Goal: Task Accomplishment & Management: Manage account settings

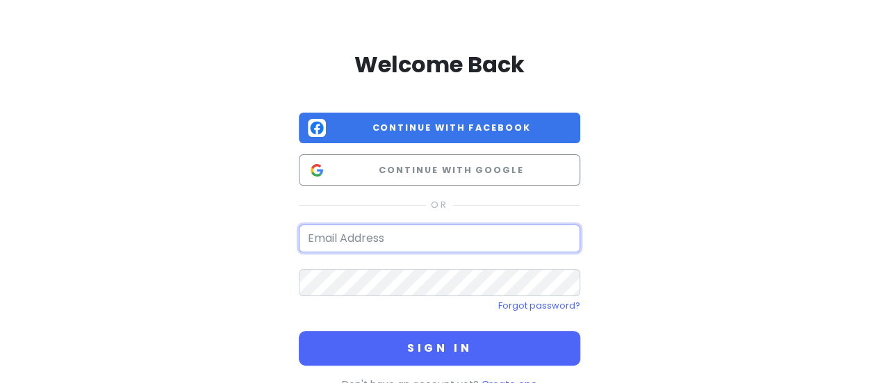
click at [335, 233] on input "email" at bounding box center [439, 238] width 281 height 28
type input "[EMAIL_ADDRESS][DOMAIN_NAME]"
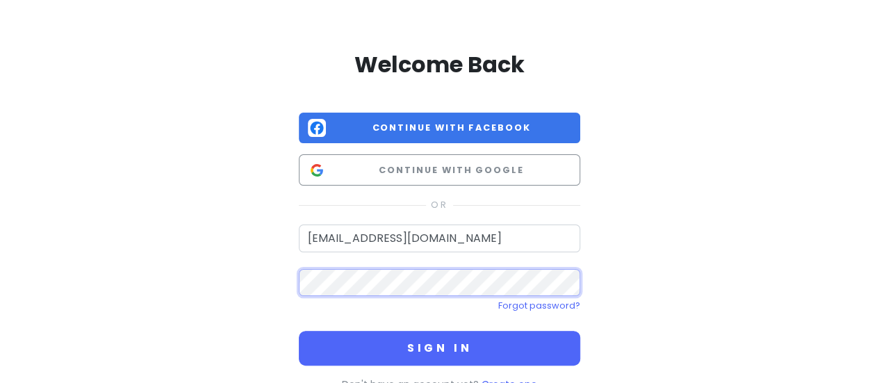
click at [299, 331] on button "Sign in" at bounding box center [439, 348] width 281 height 35
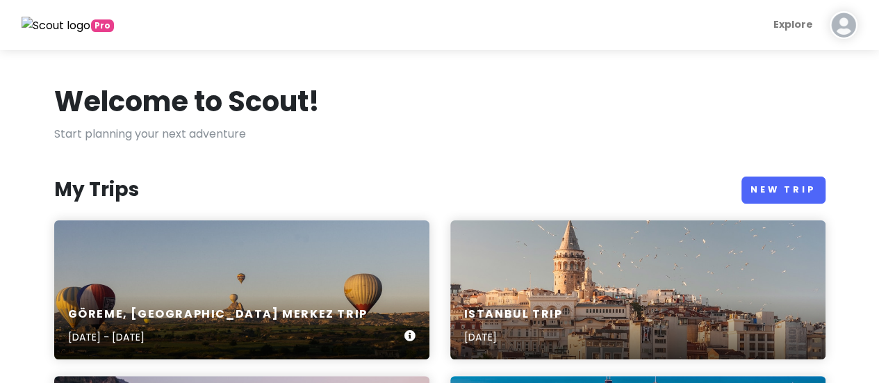
click at [340, 280] on div "Göreme, [GEOGRAPHIC_DATA] Merkez Trip [DATE] - [DATE]" at bounding box center [241, 289] width 375 height 139
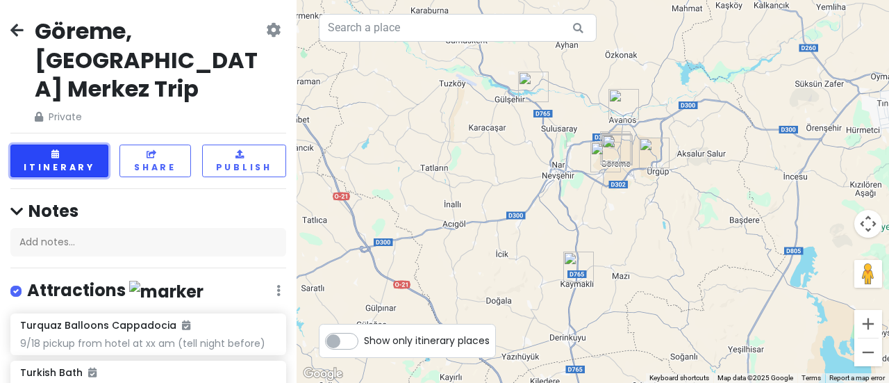
click at [74, 145] on button "Itinerary" at bounding box center [59, 161] width 98 height 33
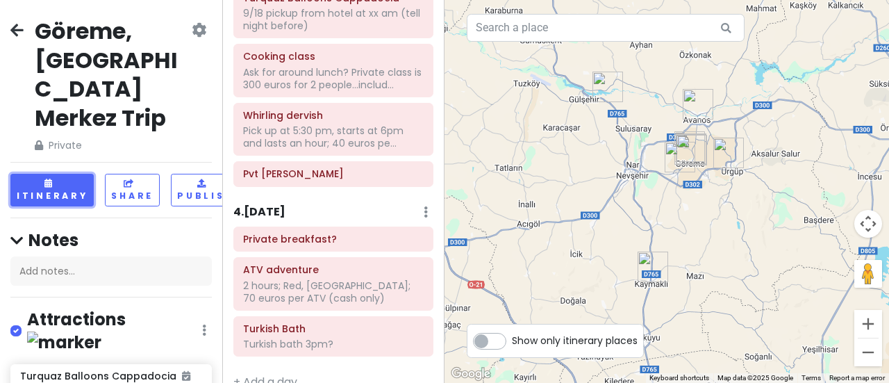
scroll to position [452, 0]
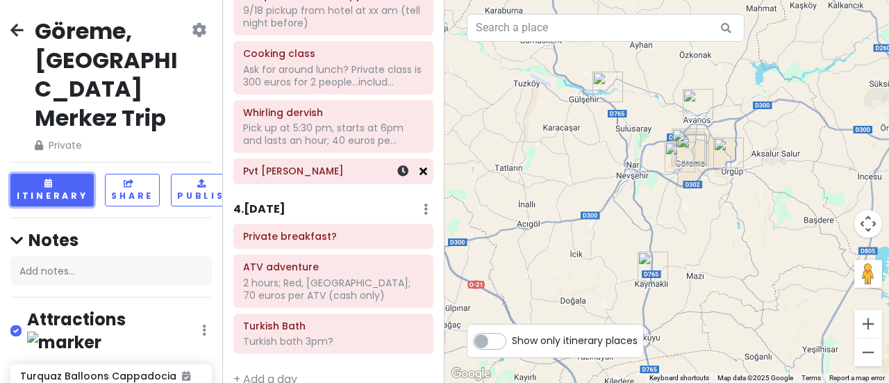
click at [420, 170] on icon at bounding box center [424, 170] width 8 height 11
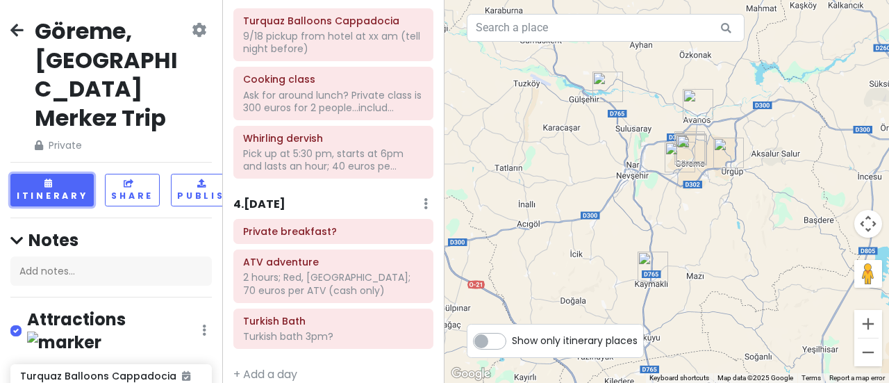
scroll to position [437, 0]
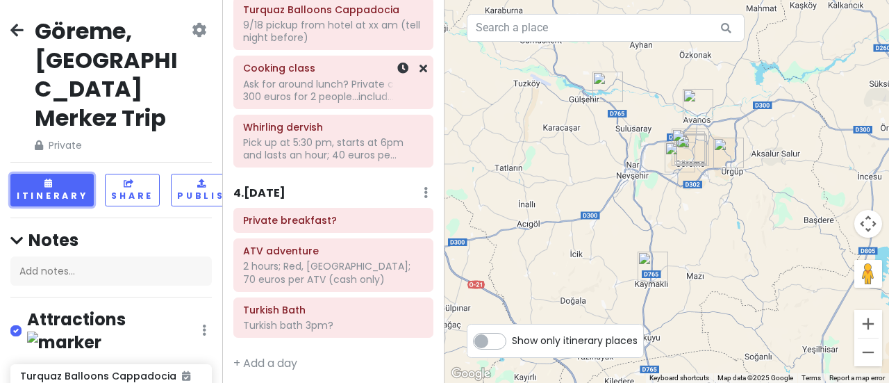
click at [334, 97] on div "Ask for around lunch? Private class is 300 euros for 2 people...includ..." at bounding box center [333, 90] width 181 height 25
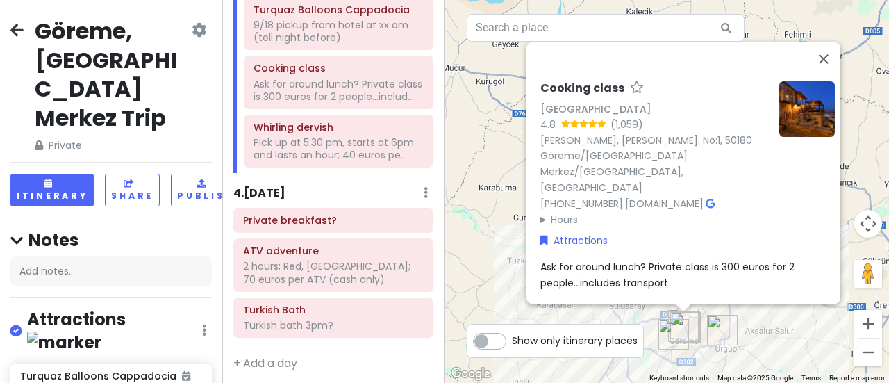
click at [573, 260] on span "Ask for around lunch? Private class is 300 euros for 2 people...includes transp…" at bounding box center [669, 274] width 257 height 29
drag, startPoint x: 541, startPoint y: 237, endPoint x: 639, endPoint y: 235, distance: 98.0
click at [639, 259] on textarea "Ask for around lunch? Private class is 300 euros for 2 people...includes transp…" at bounding box center [688, 276] width 295 height 35
type textarea "x"
type textarea "S? Private class is 300 euros for 2 people...includes transport"
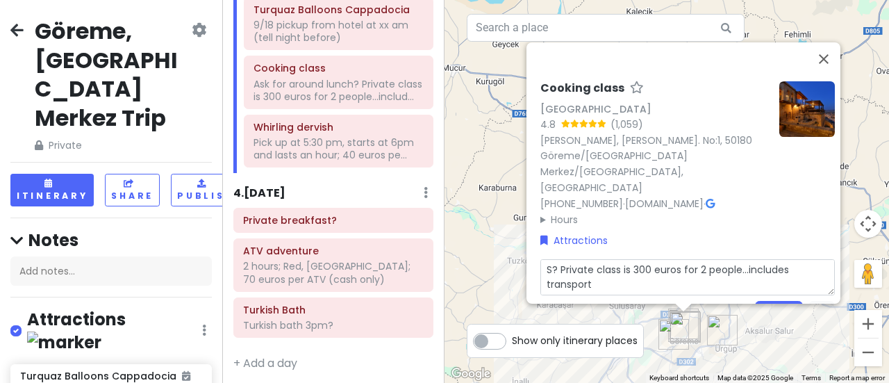
type textarea "x"
type textarea "St? Private class is 300 euros for 2 people...includes transport"
type textarea "x"
type textarea "Sta? Private class is 300 euros for 2 people...includes transport"
type textarea "x"
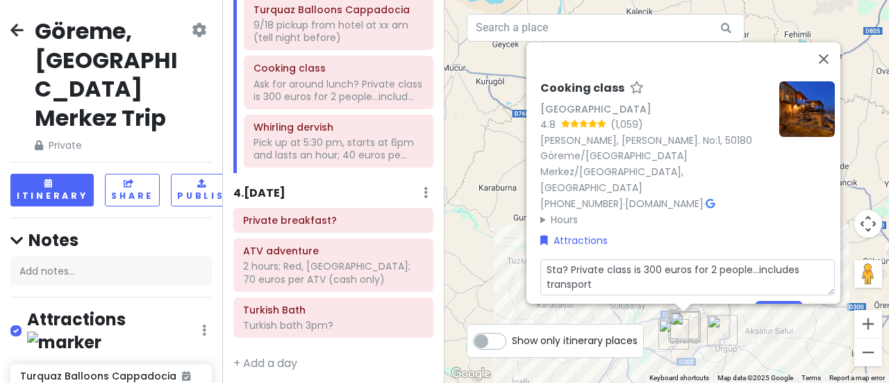
type textarea "Star? Private class is 300 euros for 2 people...includes transport"
type textarea "x"
type textarea "Start? Private class is 300 euros for 2 people...includes transport"
type textarea "x"
type textarea "Starts? Private class is 300 euros for 2 people...includes transport"
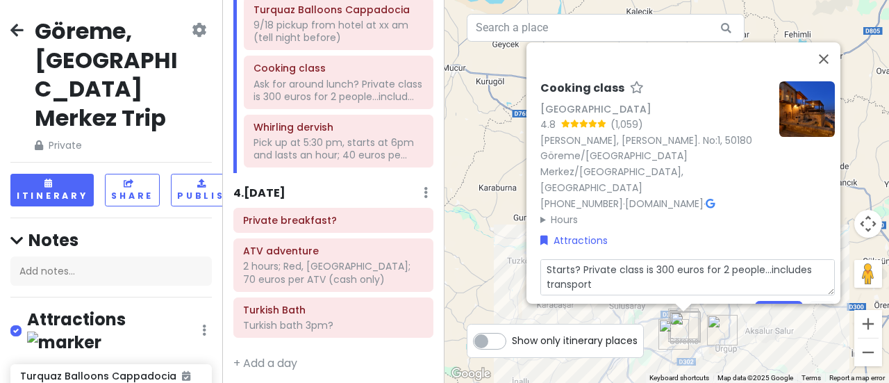
type textarea "x"
type textarea "Starts ? Private class is 300 euros for 2 people...includes transport"
type textarea "x"
type textarea "Starts a? Private class is 300 euros for 2 people...includes transport"
type textarea "x"
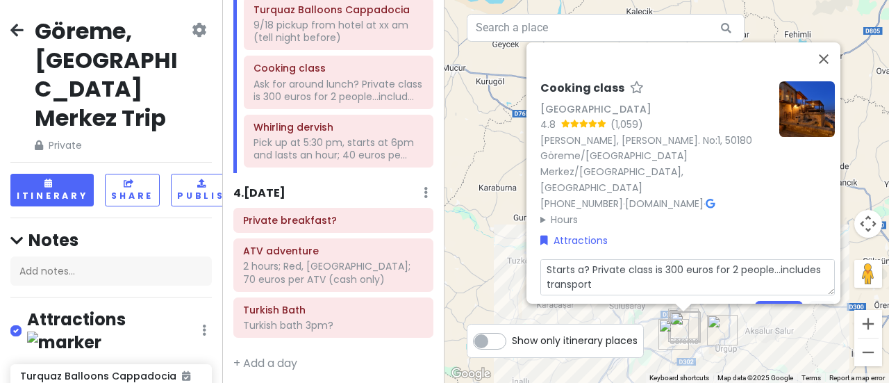
type textarea "Starts at? Private class is 300 euros for 2 people...includes transport"
type textarea "x"
type textarea "Starts at ? Private class is 300 euros for 2 people...includes transport"
type textarea "x"
type textarea "Starts at 1? Private class is 300 euros for 2 people...includes transport"
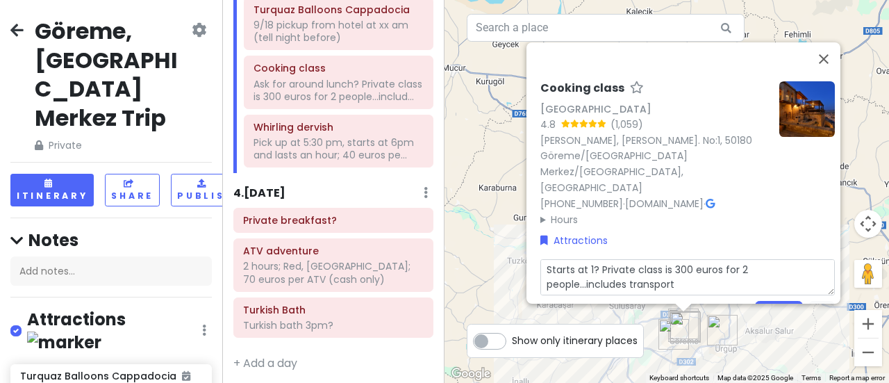
type textarea "x"
type textarea "Starts at 10? Private class is 300 euros for 2 people...includes transport"
type textarea "x"
type textarea "Starts at 10 ? Private class is 300 euros for 2 people...includes transport"
type textarea "x"
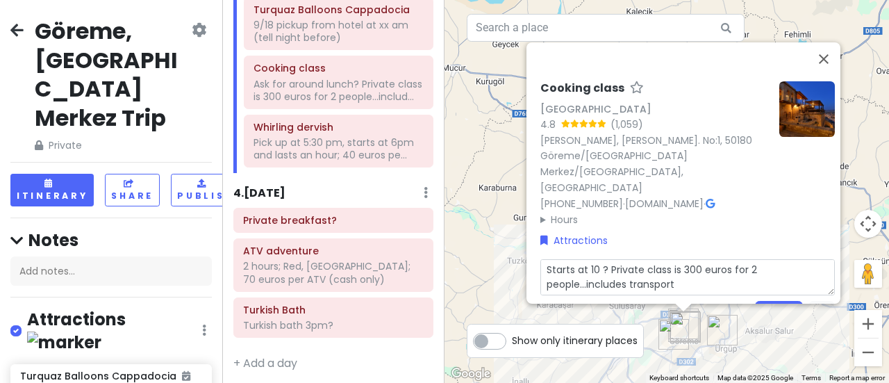
type textarea "Starts at 10 a? Private class is 300 euros for 2 people...includes transport"
type textarea "x"
type textarea "Starts at 10 am? Private class is 300 euros for 2 people...includes transport"
click at [354, 197] on div "4 . [DATE] Add Day Notes Delete Day" at bounding box center [333, 196] width 200 height 24
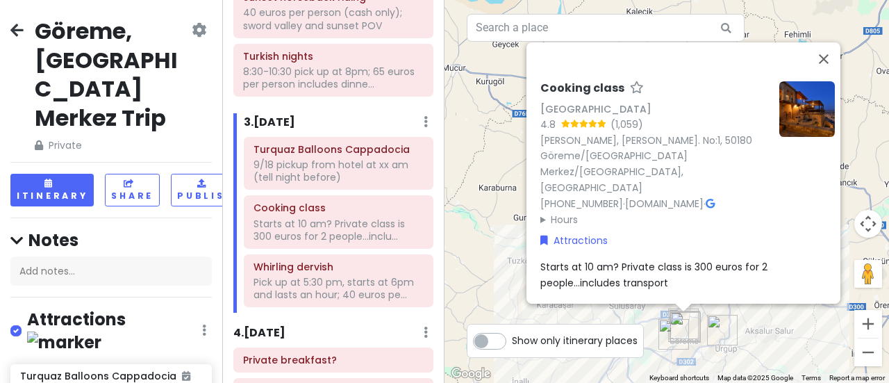
scroll to position [290, 0]
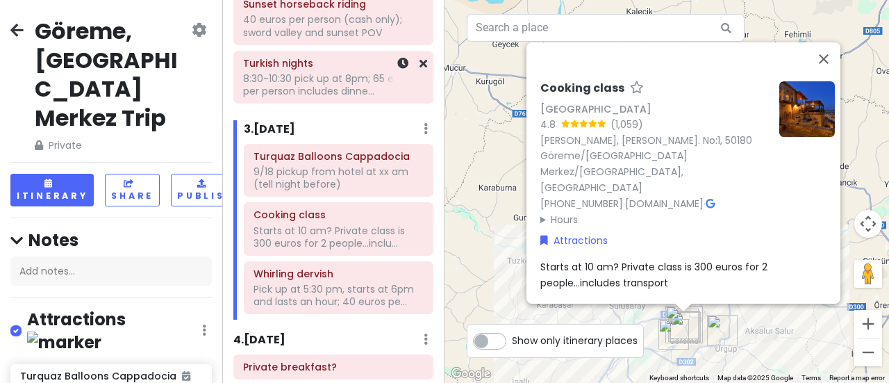
click at [327, 74] on div "8:30-10:30 pick up at 8pm; 65 euros per person includes dinne..." at bounding box center [333, 84] width 181 height 25
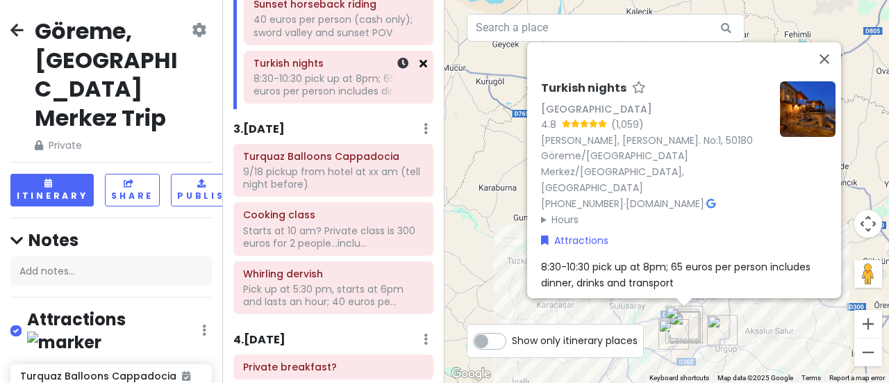
click at [420, 63] on icon at bounding box center [424, 63] width 8 height 11
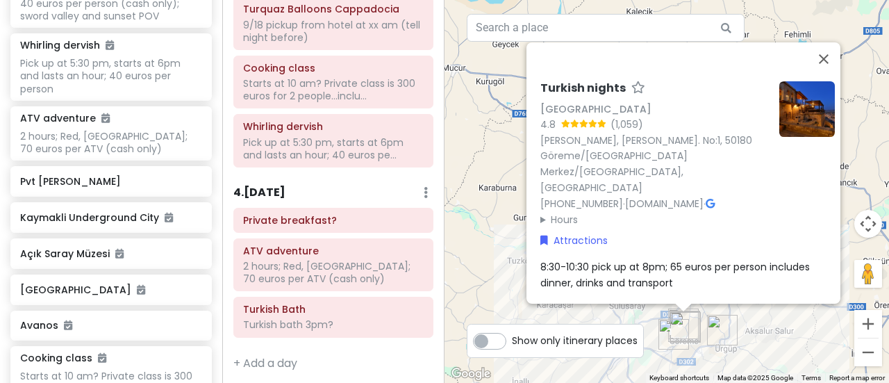
scroll to position [582, 0]
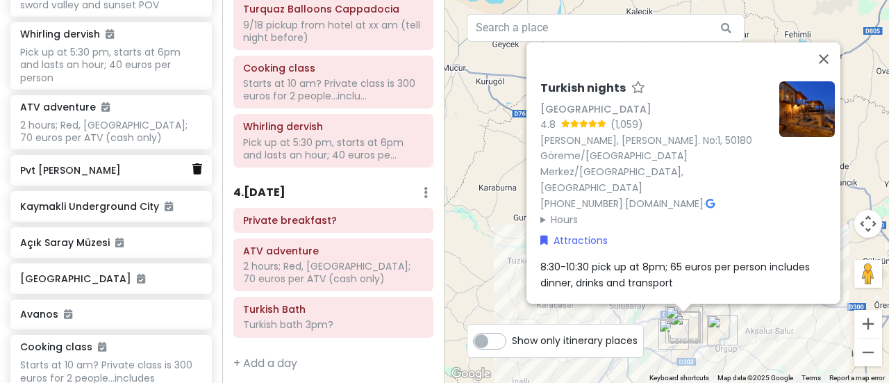
click at [192, 160] on link at bounding box center [197, 169] width 10 height 18
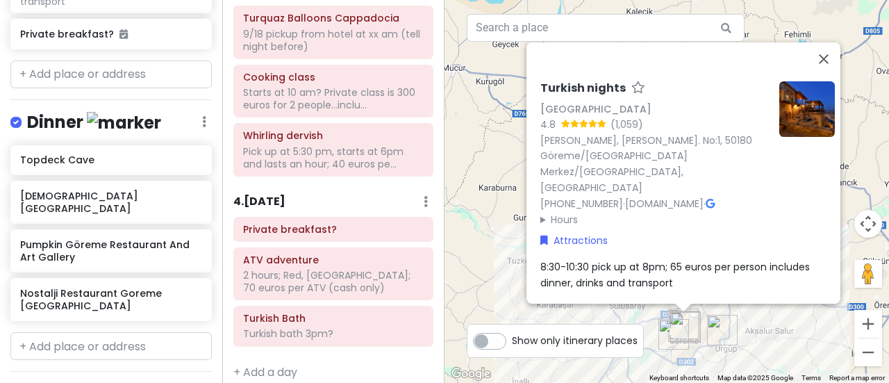
scroll to position [379, 0]
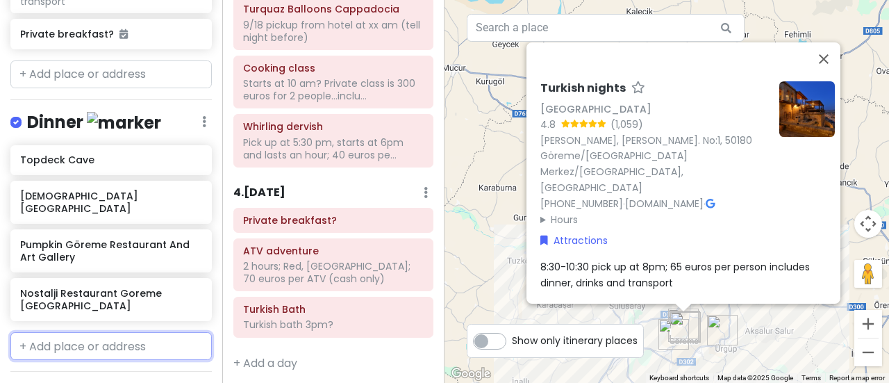
click at [142, 332] on input "text" at bounding box center [110, 346] width 201 height 28
type input "happena"
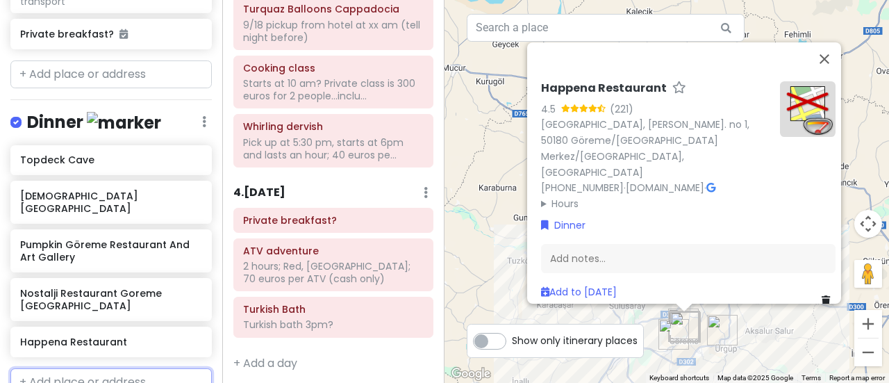
click at [81, 368] on input "text" at bounding box center [110, 382] width 201 height 28
type input "seten resatur"
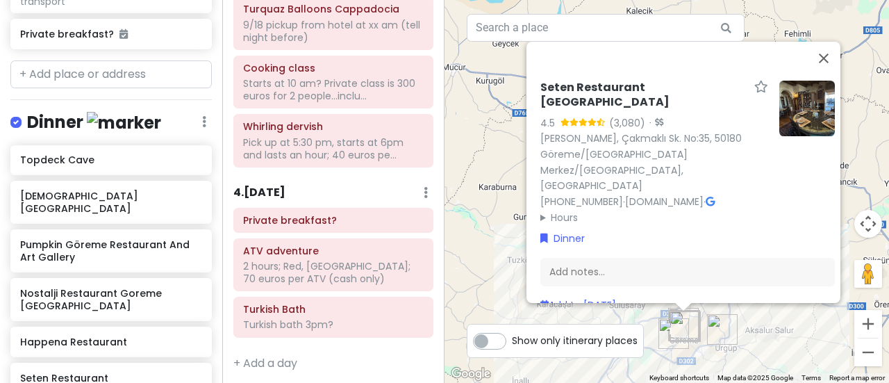
type input "aiza res"
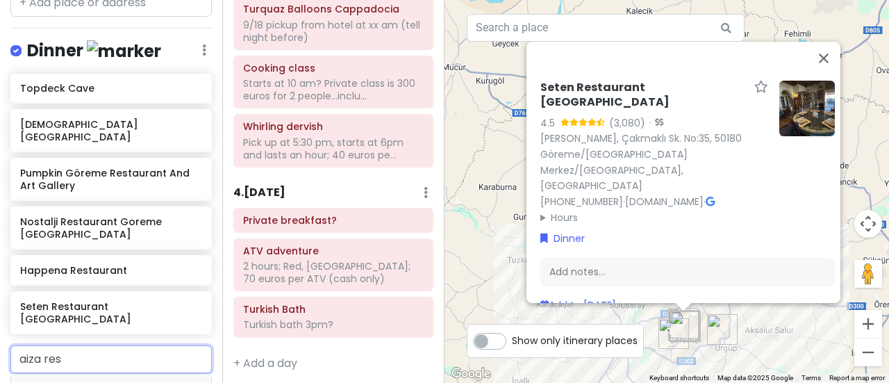
scroll to position [1018, 0]
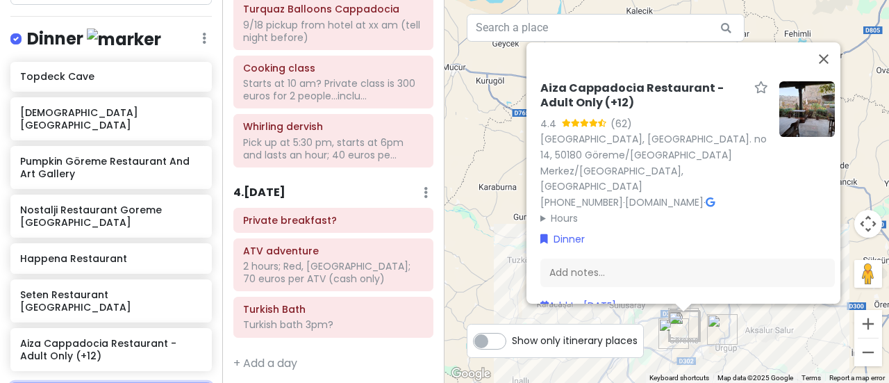
type input "haruna rest"
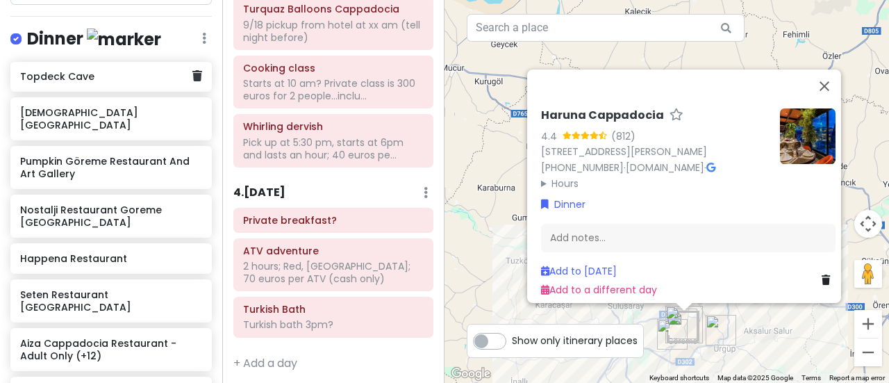
click at [71, 70] on h6 "Topdeck Cave" at bounding box center [106, 76] width 172 height 13
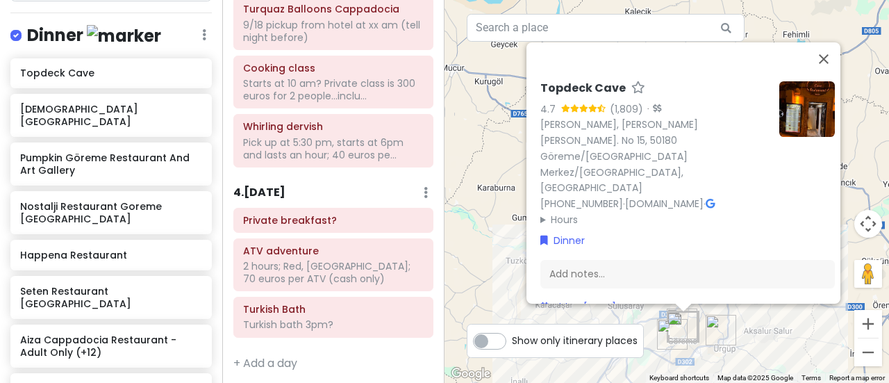
scroll to position [1009, 0]
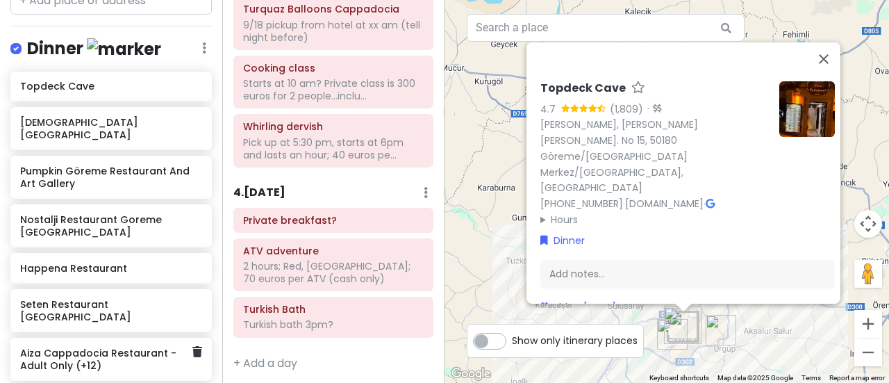
click at [59, 347] on h6 "Aiza Cappadocia Restaurant - Adult Only (+12)" at bounding box center [106, 359] width 172 height 25
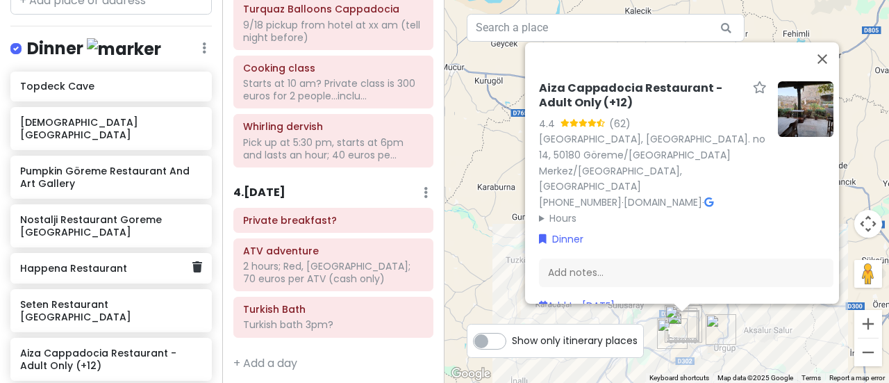
click at [49, 262] on h6 "Happena Restaurant" at bounding box center [106, 268] width 172 height 13
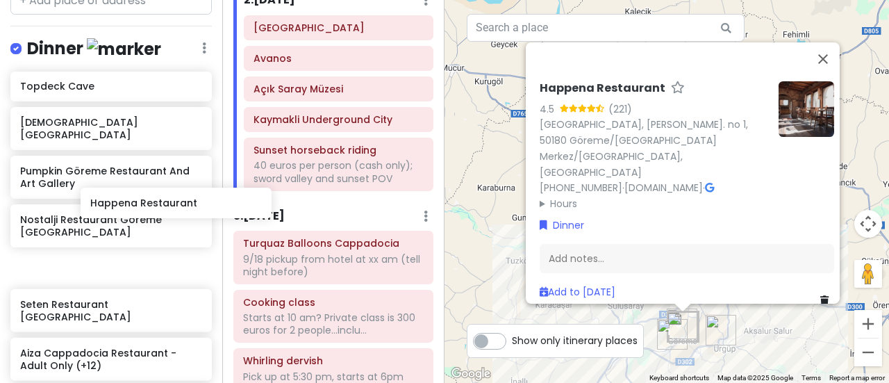
scroll to position [1009, 19]
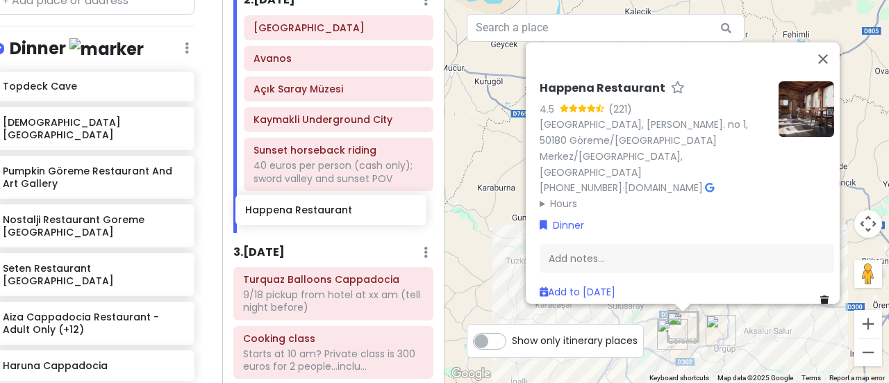
drag, startPoint x: 71, startPoint y: 203, endPoint x: 297, endPoint y: 209, distance: 226.6
click at [297, 209] on div "Göreme, [GEOGRAPHIC_DATA] Merkez Trip Private Change Dates Make a Copy Delete T…" at bounding box center [444, 191] width 889 height 383
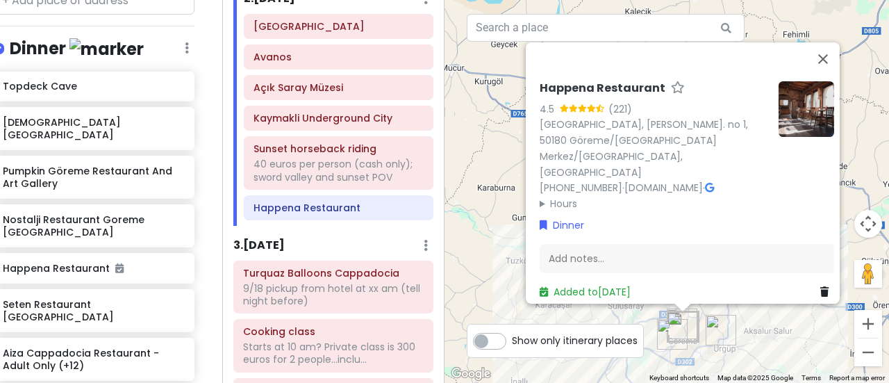
scroll to position [149, 0]
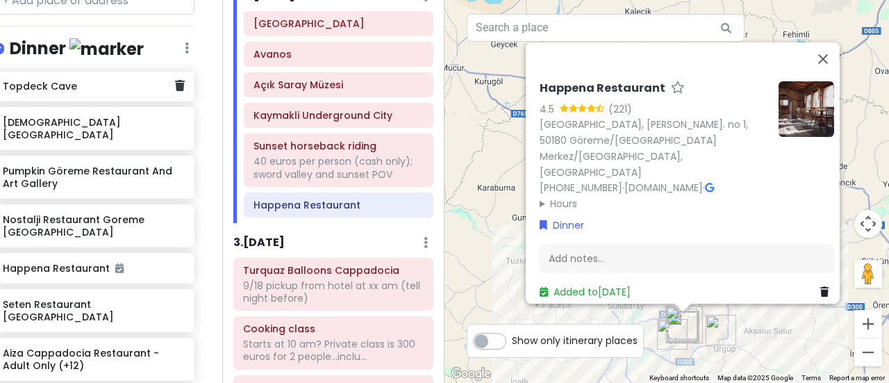
click at [47, 72] on div "Topdeck Cave" at bounding box center [93, 87] width 201 height 31
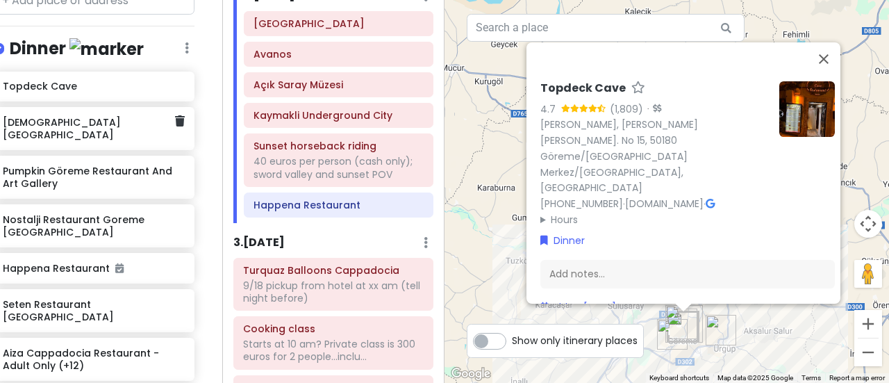
click at [47, 107] on div "[DEMOGRAPHIC_DATA][GEOGRAPHIC_DATA]" at bounding box center [93, 128] width 201 height 43
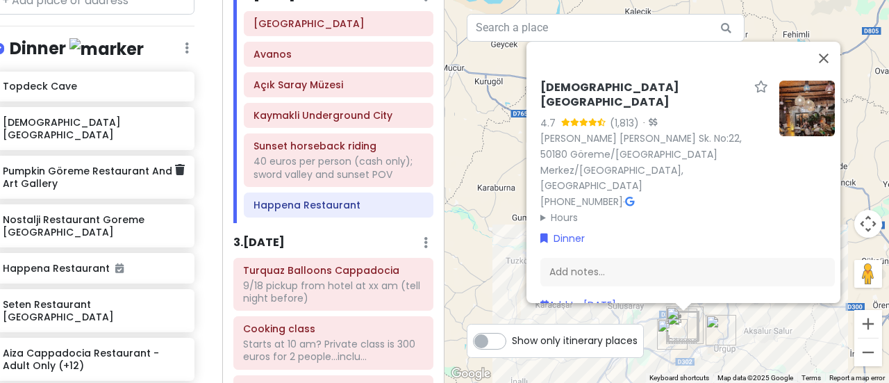
click at [100, 165] on h6 "Pumpkin Göreme Restaurant And Art Gallery" at bounding box center [89, 177] width 172 height 25
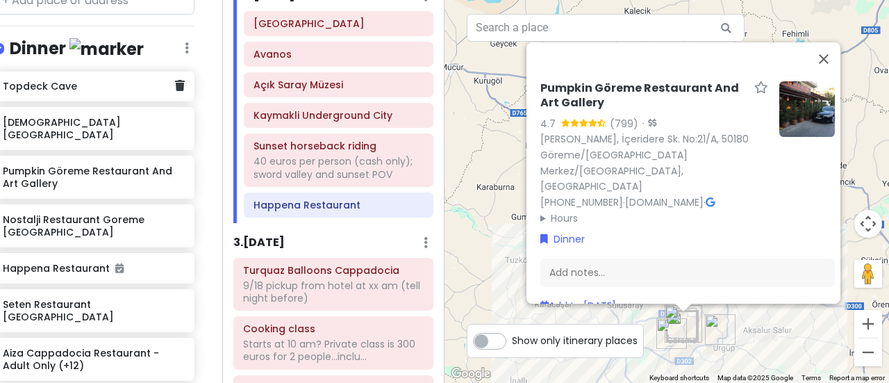
click at [66, 72] on div "Topdeck Cave" at bounding box center [93, 87] width 201 height 31
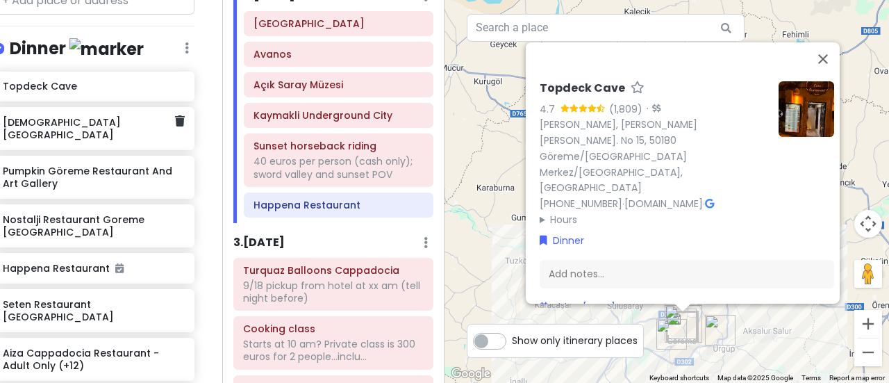
click at [72, 116] on h6 "[DEMOGRAPHIC_DATA][GEOGRAPHIC_DATA]" at bounding box center [89, 128] width 172 height 25
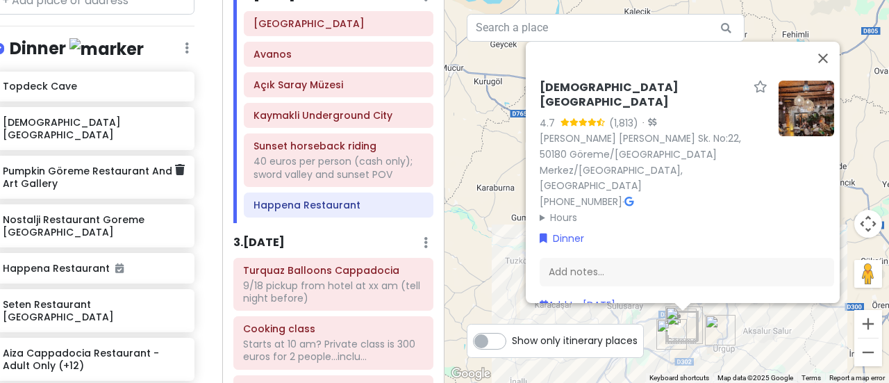
click at [83, 165] on h6 "Pumpkin Göreme Restaurant And Art Gallery" at bounding box center [89, 177] width 172 height 25
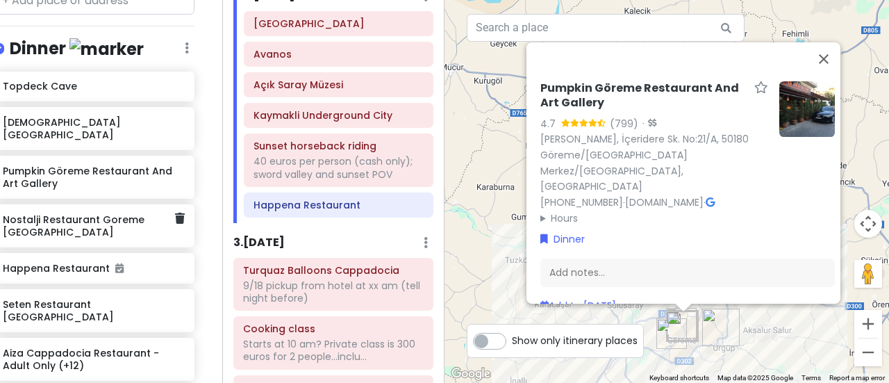
click at [85, 213] on h6 "Nostalji Restaurant Goreme [GEOGRAPHIC_DATA]" at bounding box center [89, 225] width 172 height 25
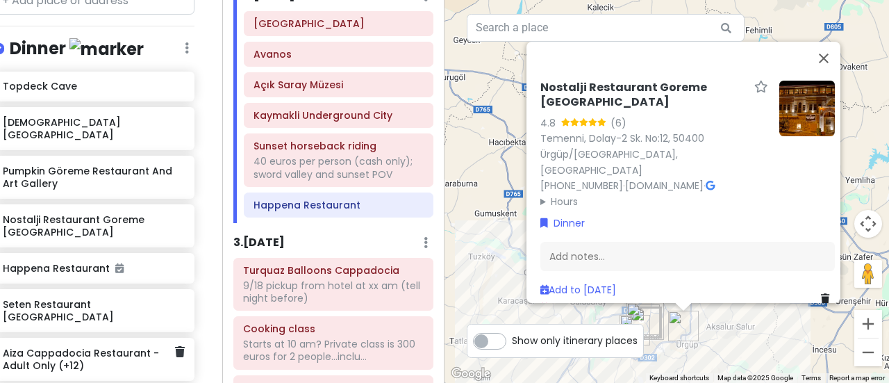
click at [83, 343] on div "Aiza Cappadocia Restaurant - Adult Only (+12)" at bounding box center [89, 359] width 172 height 32
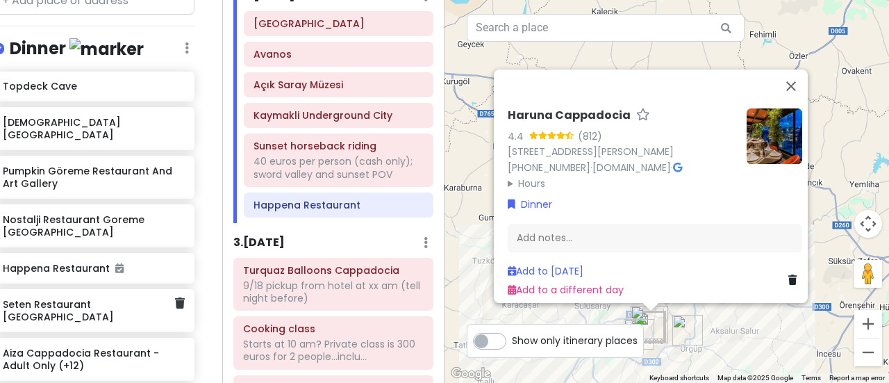
click at [61, 298] on h6 "Seten Restaurant [GEOGRAPHIC_DATA]" at bounding box center [89, 310] width 172 height 25
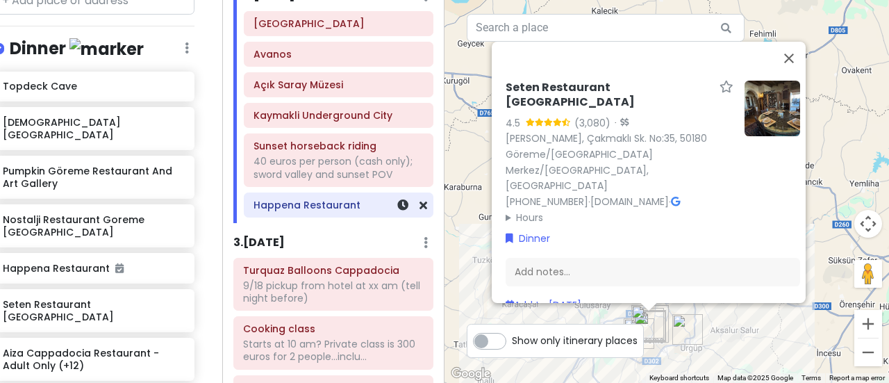
click at [338, 202] on h6 "Happena Restaurant" at bounding box center [339, 205] width 170 height 13
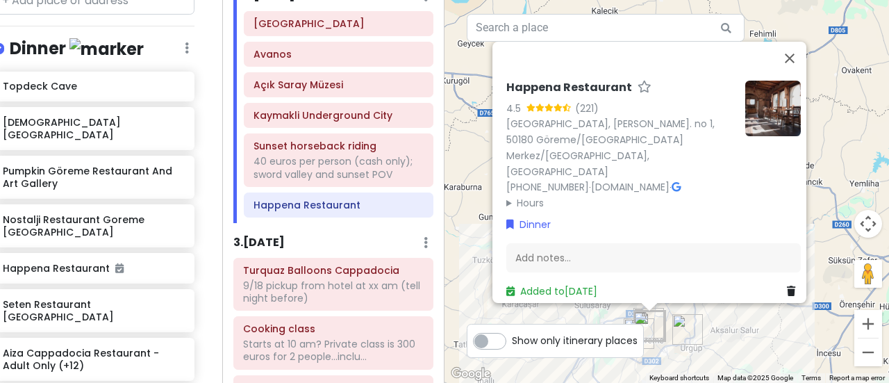
click at [760, 115] on img at bounding box center [773, 109] width 56 height 56
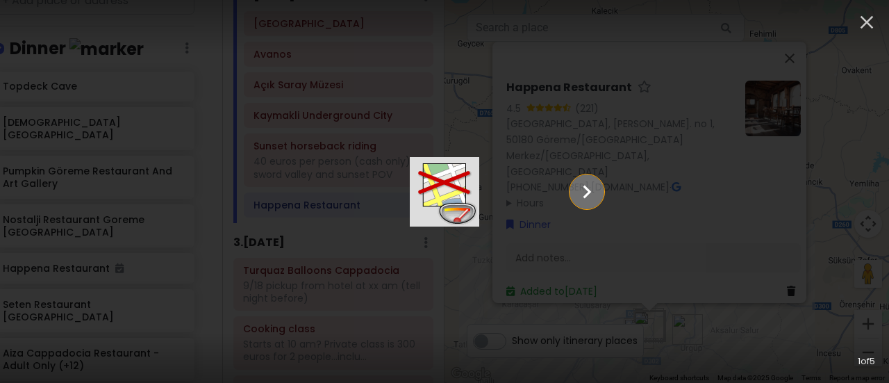
click at [600, 198] on icon "Show slide 2 of 5" at bounding box center [587, 191] width 26 height 33
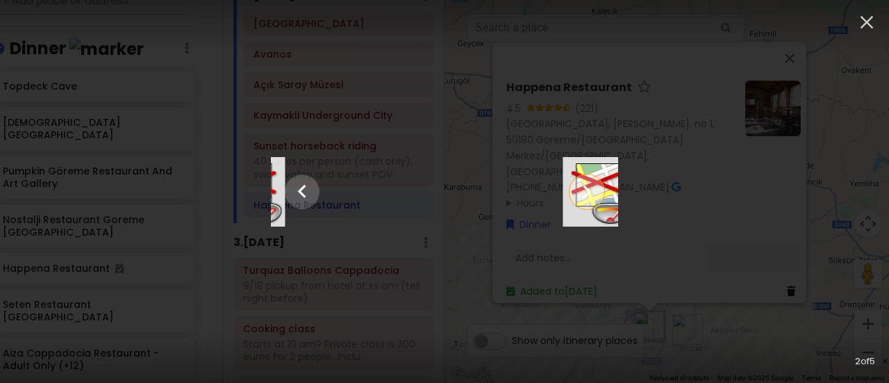
click at [600, 198] on icon "Show slide 3 of 5" at bounding box center [587, 191] width 26 height 33
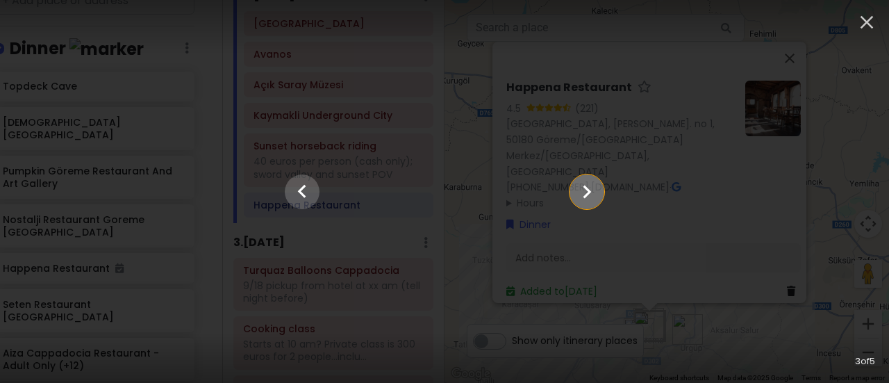
click at [600, 198] on icon "Show slide 4 of 5" at bounding box center [587, 191] width 26 height 33
click at [600, 198] on icon "Show slide 5 of 5" at bounding box center [587, 191] width 26 height 33
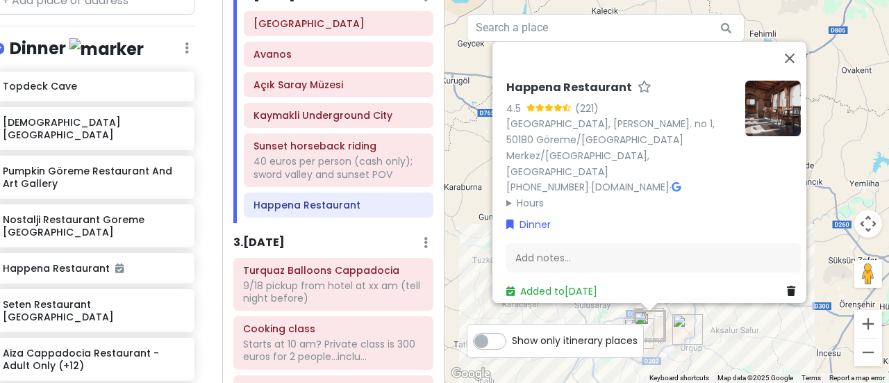
click at [756, 117] on img at bounding box center [773, 109] width 56 height 56
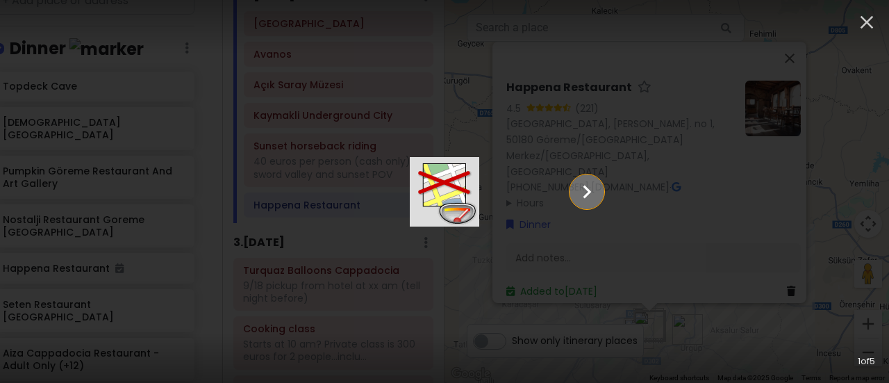
click at [600, 188] on icon "Show slide 2 of 5" at bounding box center [587, 191] width 26 height 33
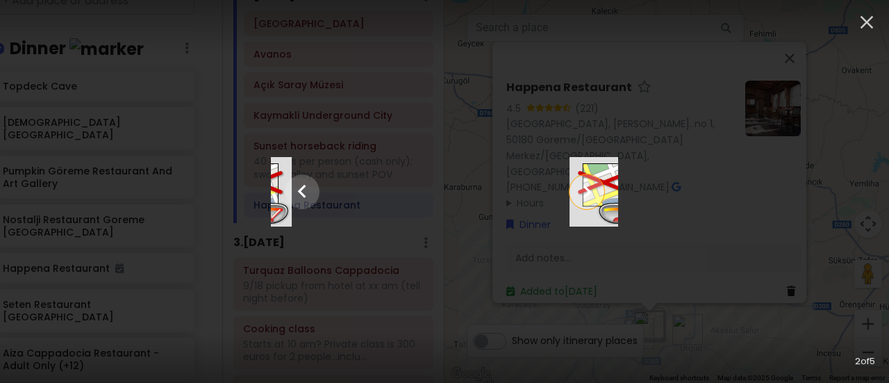
click at [600, 188] on icon "Show slide 3 of 5" at bounding box center [587, 191] width 26 height 33
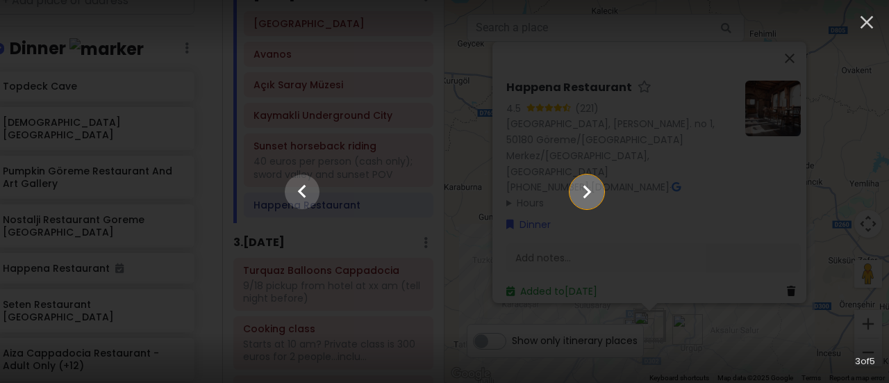
click at [600, 188] on icon "Show slide 4 of 5" at bounding box center [587, 191] width 26 height 33
click at [600, 188] on icon "Show slide 5 of 5" at bounding box center [587, 191] width 26 height 33
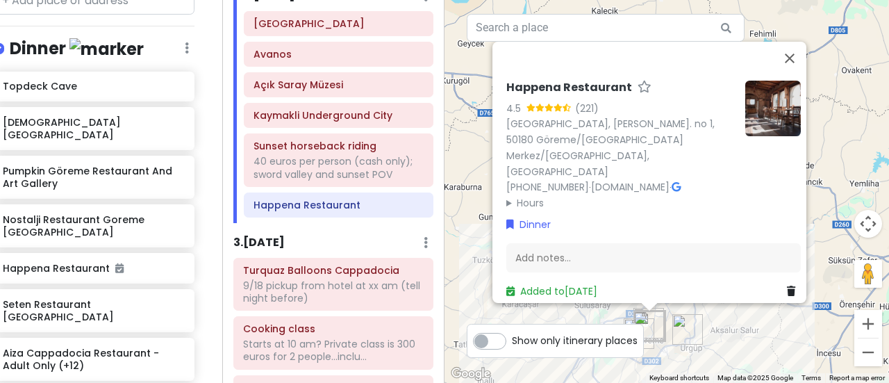
click at [586, 115] on div "(221)" at bounding box center [587, 107] width 24 height 15
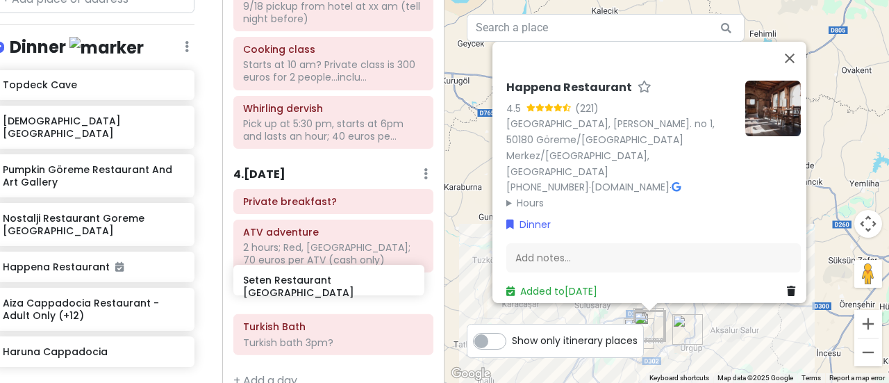
scroll to position [432, 0]
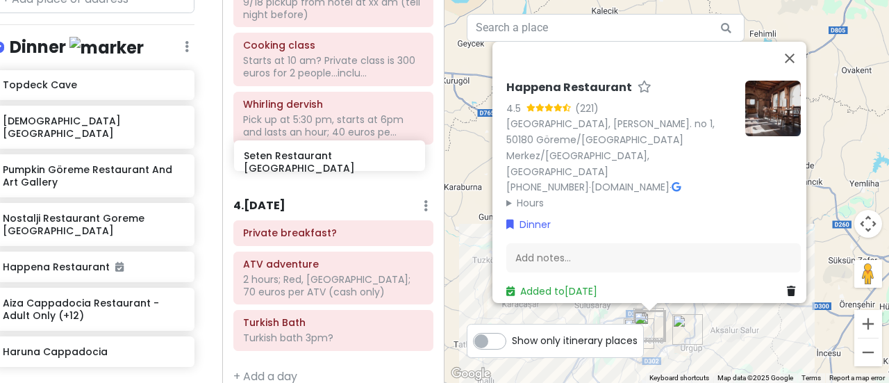
drag, startPoint x: 133, startPoint y: 239, endPoint x: 377, endPoint y: 158, distance: 256.4
click at [377, 158] on div "Göreme, [GEOGRAPHIC_DATA] Merkez Trip Private Change Dates Make a Copy Delete T…" at bounding box center [444, 191] width 889 height 383
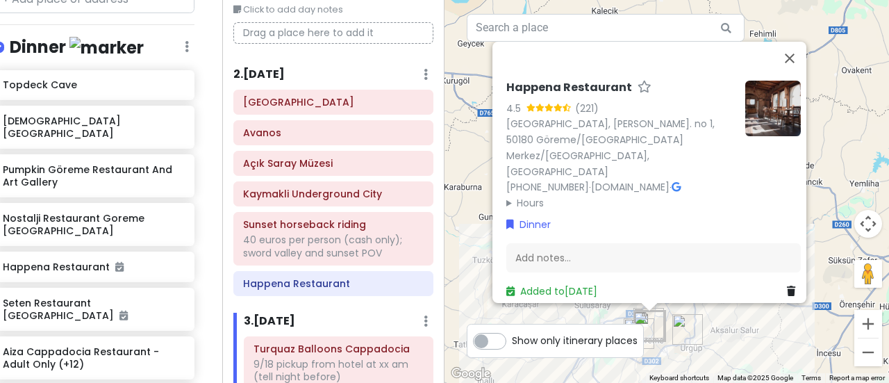
scroll to position [56, 0]
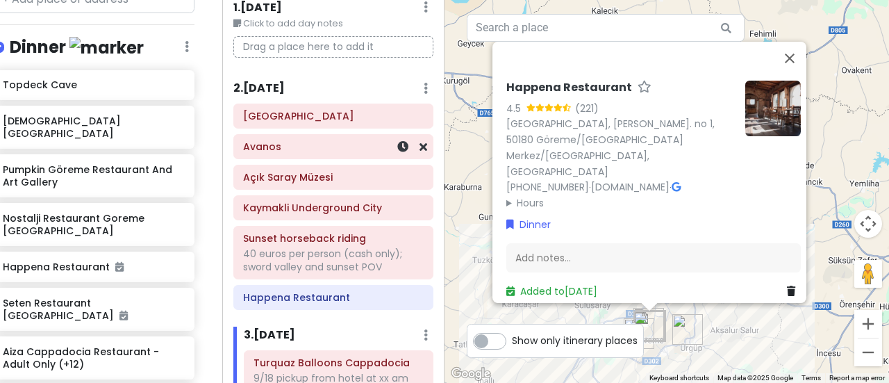
click at [264, 152] on div "Avanos" at bounding box center [333, 146] width 181 height 19
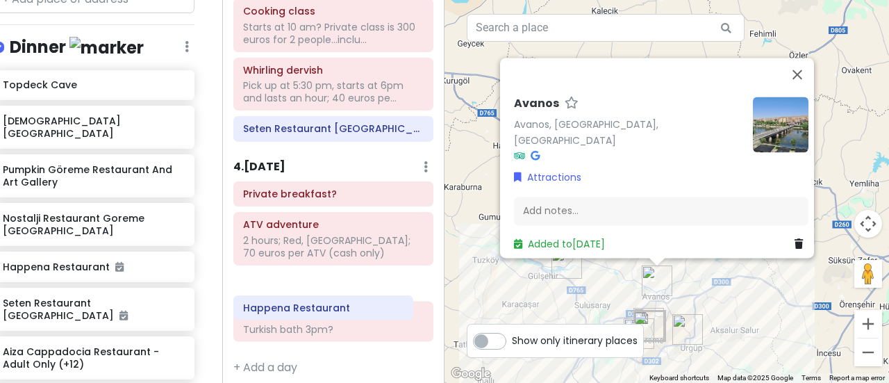
scroll to position [470, 0]
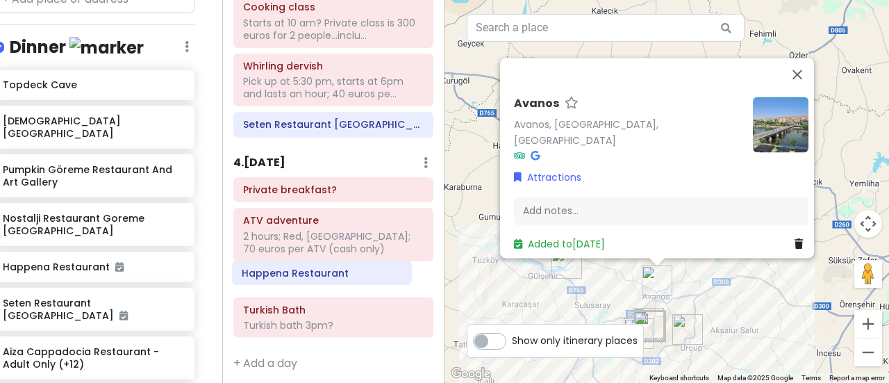
drag, startPoint x: 311, startPoint y: 115, endPoint x: 300, endPoint y: 277, distance: 162.3
click at [300, 277] on div "Itinerary × 1 . [DATE] Edit Day Notes Delete Day Click to add day notes Drag a …" at bounding box center [333, 191] width 222 height 383
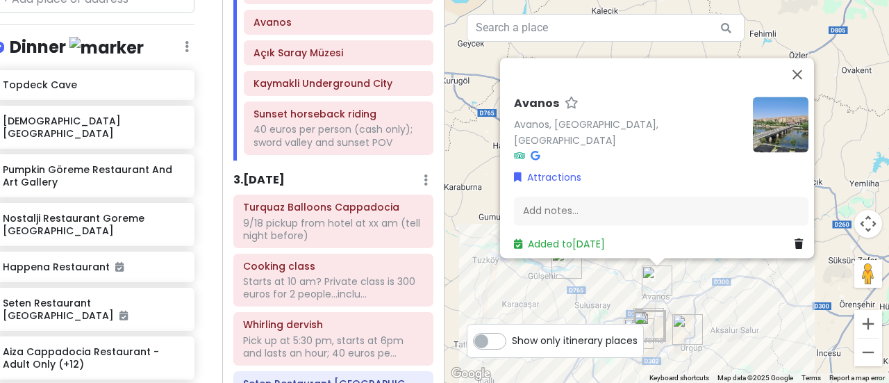
scroll to position [179, 0]
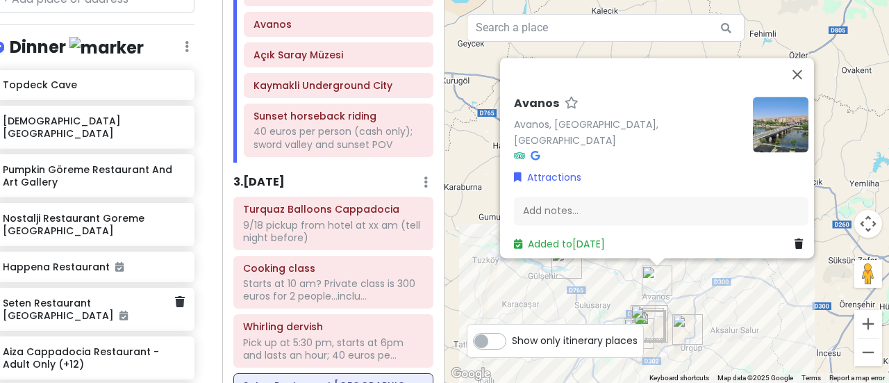
click at [79, 297] on h6 "Seten Restaurant [GEOGRAPHIC_DATA]" at bounding box center [89, 309] width 172 height 25
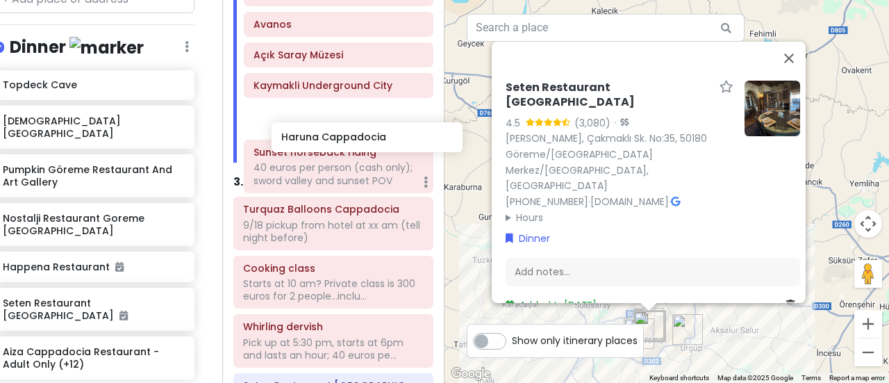
scroll to position [1012, 19]
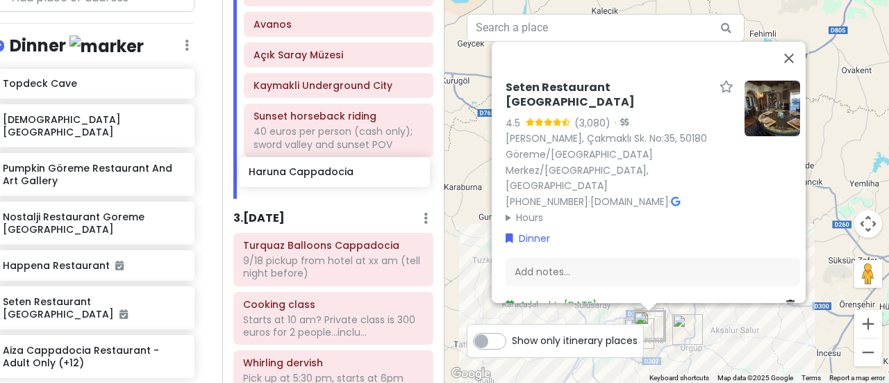
drag, startPoint x: 69, startPoint y: 331, endPoint x: 317, endPoint y: 183, distance: 289.2
click at [317, 183] on div "Göreme, [GEOGRAPHIC_DATA] Merkez Trip Private Change Dates Make a Copy Delete T…" at bounding box center [444, 191] width 889 height 383
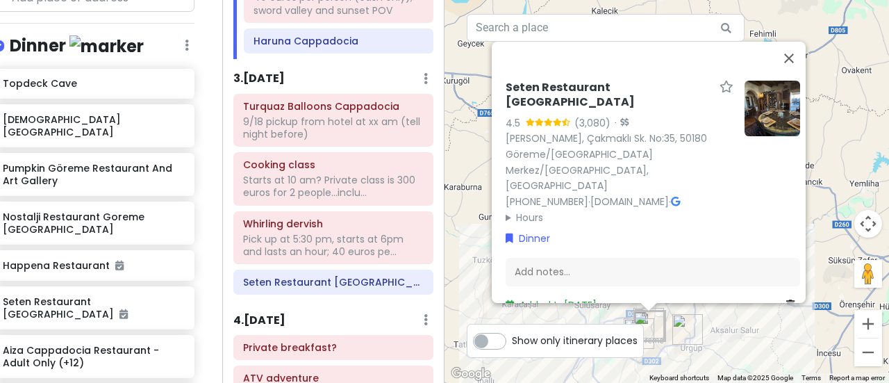
scroll to position [311, 0]
click at [343, 183] on div "Starts at 10 am? Private class is 300 euros for 2 people...inclu..." at bounding box center [333, 187] width 181 height 25
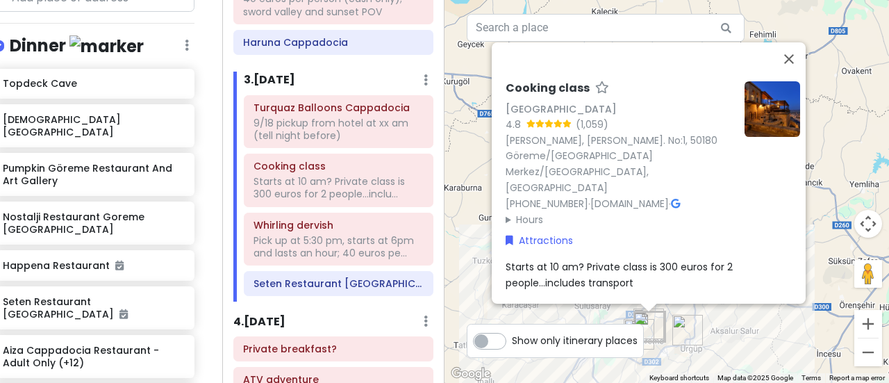
click at [561, 260] on span "Starts at 10 am? Private class is 300 euros for 2 people...includes transport" at bounding box center [621, 274] width 230 height 29
drag, startPoint x: 556, startPoint y: 236, endPoint x: 529, endPoint y: 235, distance: 27.1
click at [529, 259] on textarea "Starts at 10 am? Private class is 300 euros for 2 people...includes transport" at bounding box center [653, 276] width 295 height 35
drag, startPoint x: 582, startPoint y: 237, endPoint x: 492, endPoint y: 231, distance: 90.5
click at [492, 231] on div "Cooking class [GEOGRAPHIC_DATA] 4.8 (1,059) [GEOGRAPHIC_DATA], [PERSON_NAME]. N…" at bounding box center [649, 172] width 314 height 261
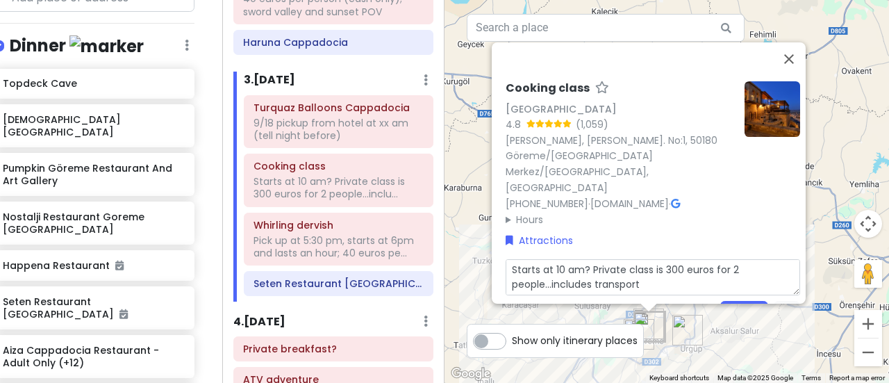
type textarea "x"
type textarea "P Private class is 300 euros for 2 people...includes transport"
type textarea "x"
type textarea "Pi Private class is 300 euros for 2 people...includes transport"
type textarea "x"
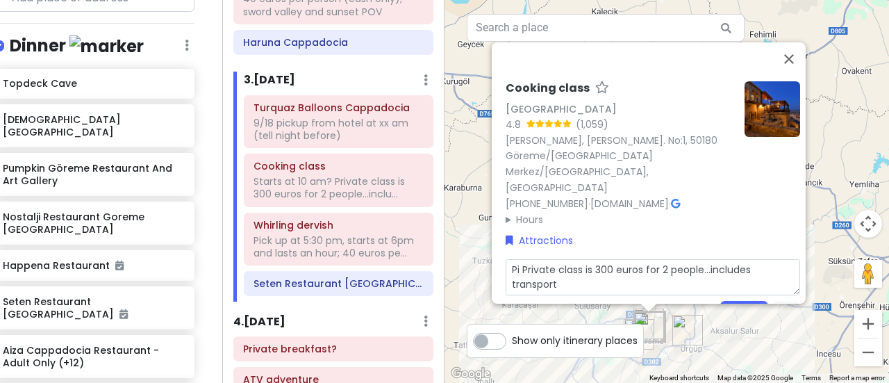
type textarea "Pic Private class is 300 euros for 2 people...includes transport"
type textarea "x"
type textarea "Pick Private class is 300 euros for 2 people...includes transport"
type textarea "x"
type textarea "Picku Private class is 300 euros for 2 people...includes transport"
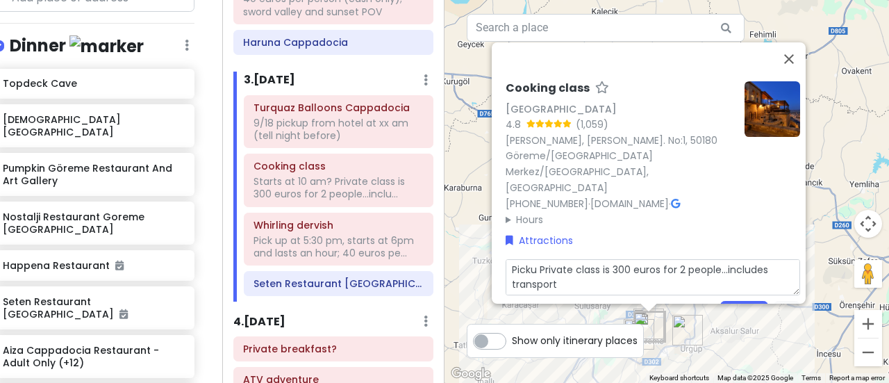
type textarea "x"
type textarea "Pickup Private class is 300 euros for 2 people...includes transport"
type textarea "x"
type textarea "Pickup Private class is 300 euros for 2 people...includes transport"
type textarea "x"
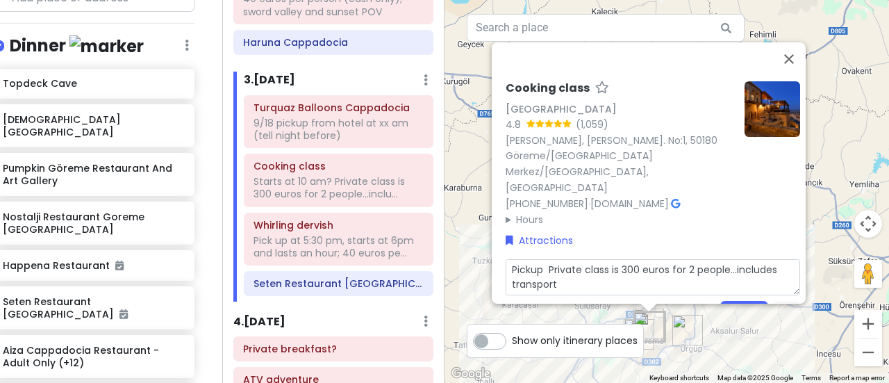
type textarea "Pickup 1 Private class is 300 euros for 2 people...includes transport"
type textarea "x"
type textarea "Pickup 10 Private class is 300 euros for 2 people...includes transport"
type textarea "x"
type textarea "Pickup 10: Private class is 300 euros for 2 people...includes transport"
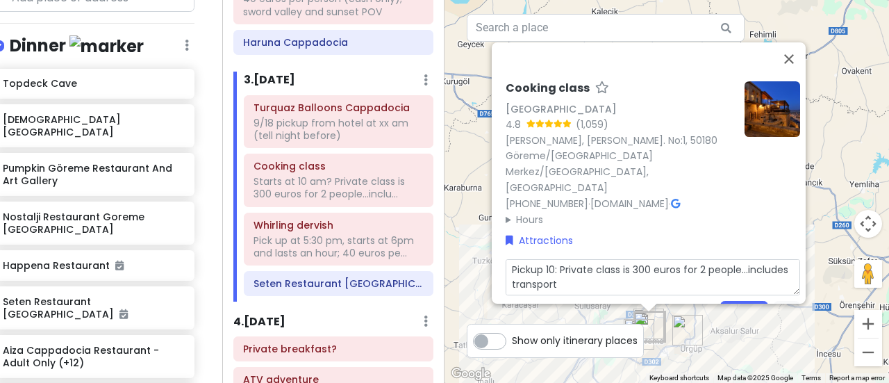
type textarea "x"
type textarea "Pickup 10:3 Private class is 300 euros for 2 people...includes transport"
type textarea "x"
type textarea "Pickup 10:30 Private class is 300 euros for 2 people...includes transport"
type textarea "x"
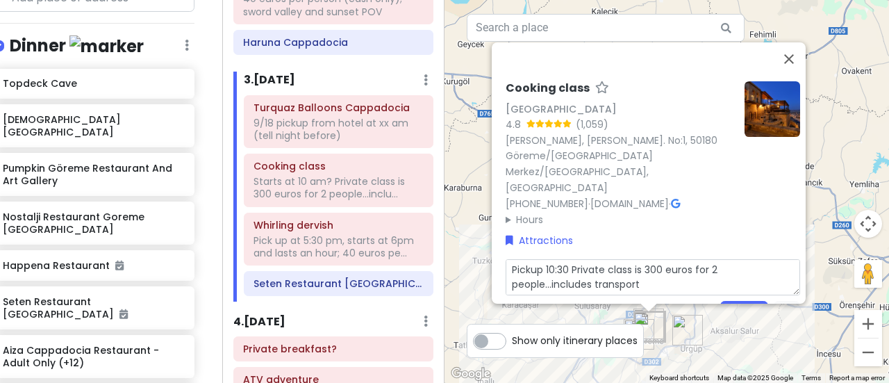
type textarea "Pickup 10:30 Private class is 300 euros for 2 people...includes transport"
type textarea "x"
type textarea "Pickup 10:30 a Private class is 300 euros for 2 people...includes transport"
type textarea "x"
type textarea "Pickup 10:30 am Private class is 300 euros for 2 people...includes transport"
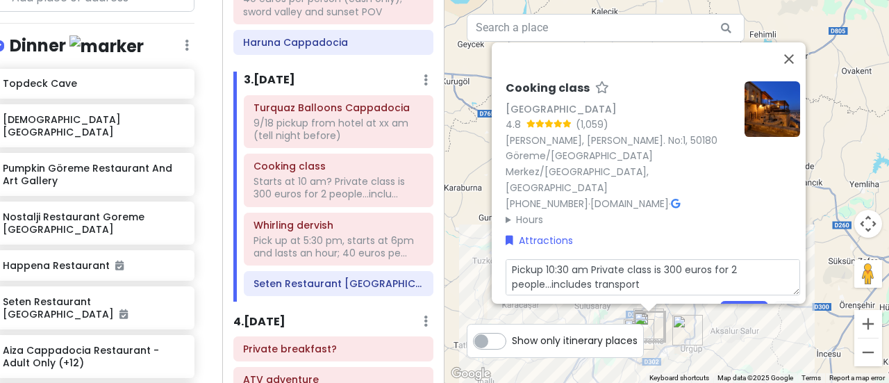
type textarea "x"
type textarea "Pickup 10:30 am. Private class is 300 euros for 2 people...includes transport"
click at [739, 300] on button "Save" at bounding box center [744, 313] width 48 height 27
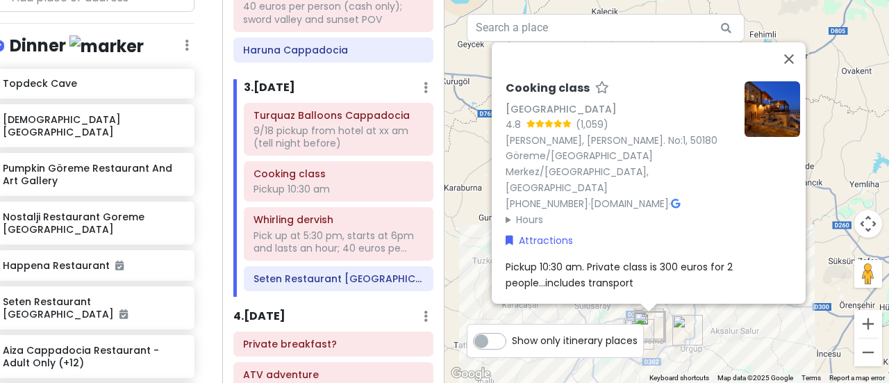
scroll to position [306, 0]
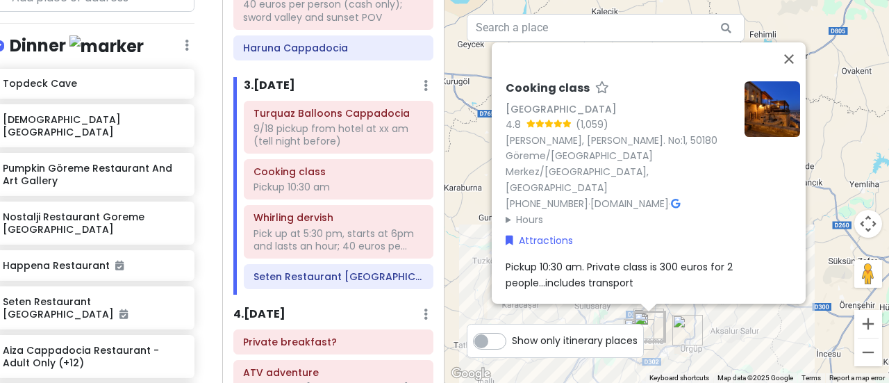
click at [447, 170] on div "Cooking class [GEOGRAPHIC_DATA] 4.8 (1,059) [GEOGRAPHIC_DATA], [PERSON_NAME]. N…" at bounding box center [667, 191] width 445 height 383
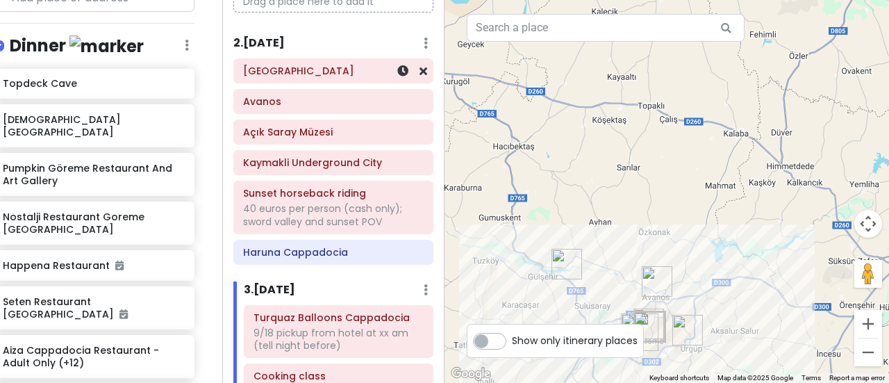
scroll to position [100, 0]
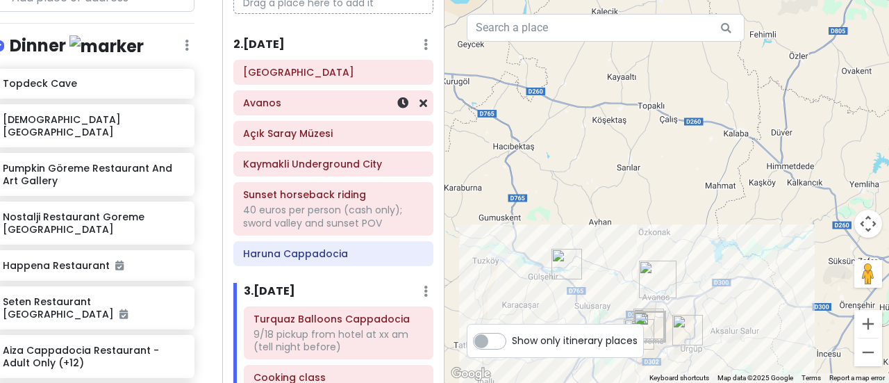
click at [315, 108] on div "Avanos" at bounding box center [333, 102] width 181 height 19
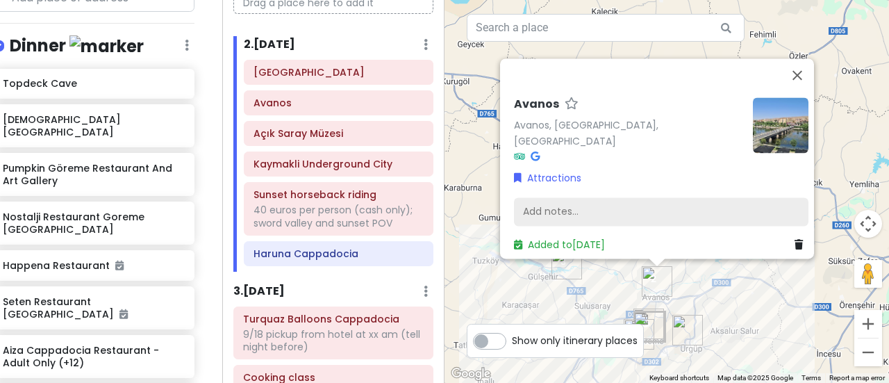
click at [571, 208] on div "Add notes..." at bounding box center [661, 211] width 295 height 29
click at [570, 207] on div "Add notes..." at bounding box center [661, 211] width 295 height 29
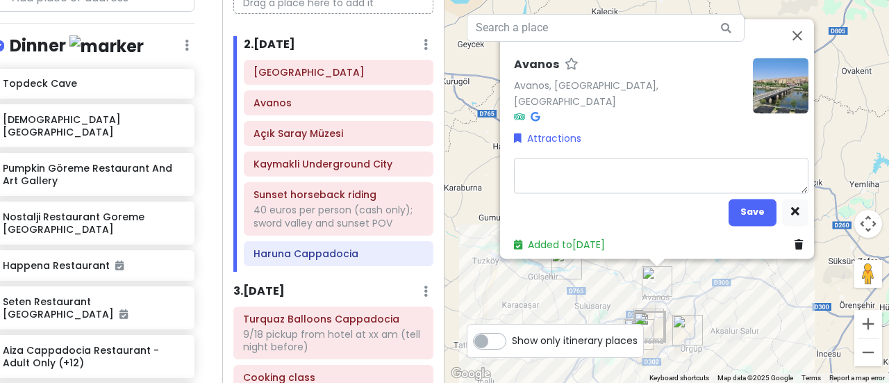
type textarea "x"
type textarea "S"
type textarea "x"
type textarea "Sc"
type textarea "x"
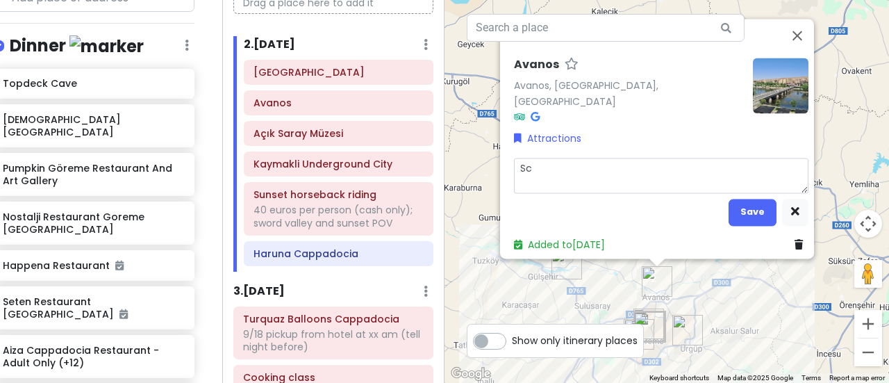
type textarea "Sch"
type textarea "x"
type textarea "Sche"
type textarea "x"
type textarea "Sched"
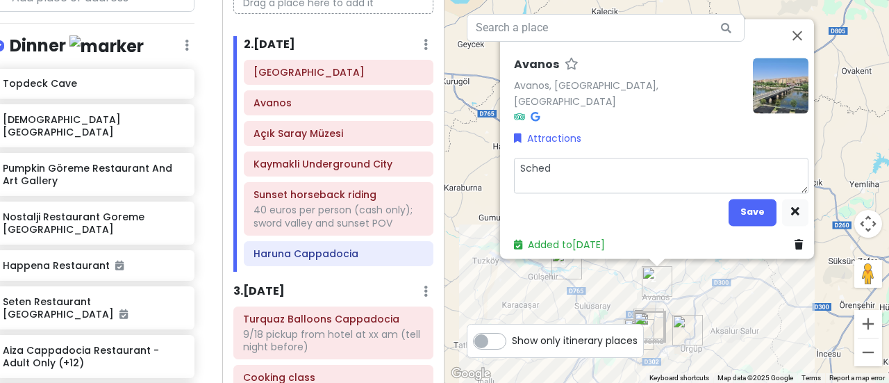
type textarea "x"
type textarea "Schedu"
type textarea "x"
type textarea "Schedul"
type textarea "x"
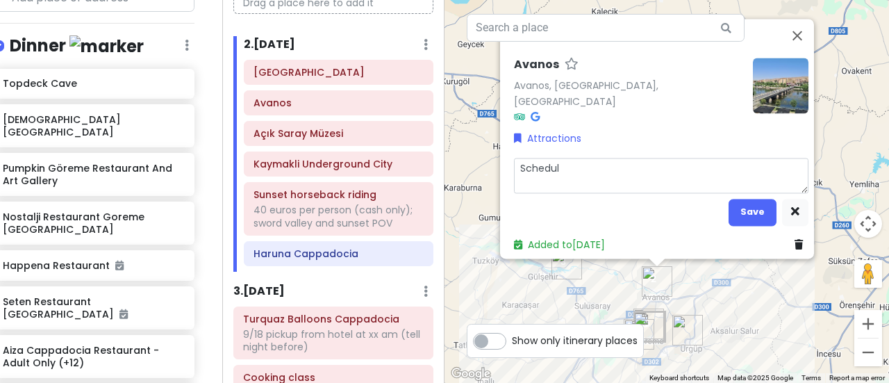
type textarea "Schedule"
type textarea "x"
type textarea "Schedule"
type textarea "x"
type textarea "Schedule p"
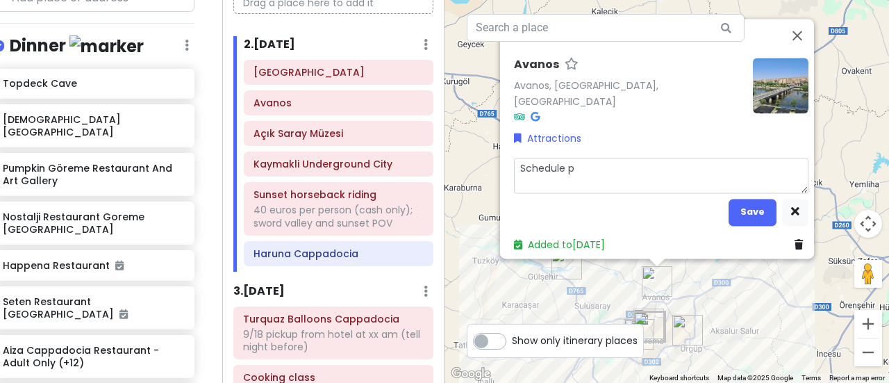
type textarea "x"
type textarea "Schedule po"
type textarea "x"
type textarea "Schedule pot"
type textarea "x"
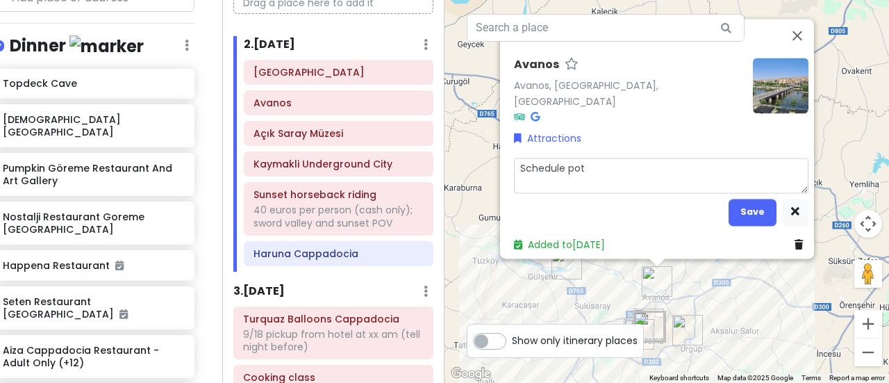
type textarea "Schedule pott"
type textarea "x"
type textarea "Schedule potte"
type textarea "x"
type textarea "Schedule potter"
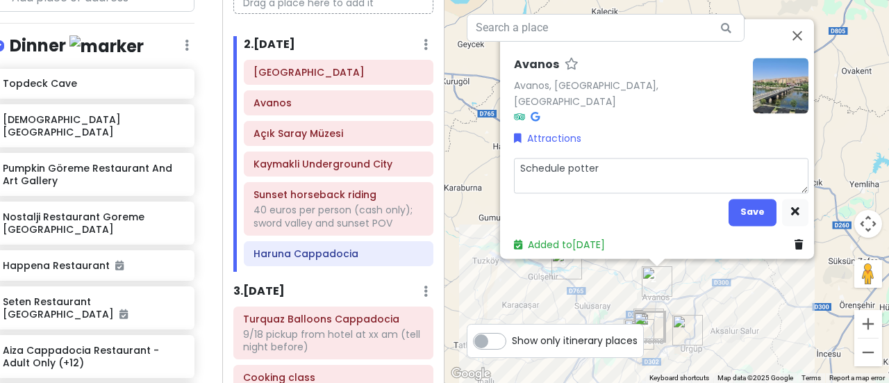
type textarea "x"
type textarea "Schedule pottery"
type textarea "x"
type textarea "Schedule pottery"
type textarea "x"
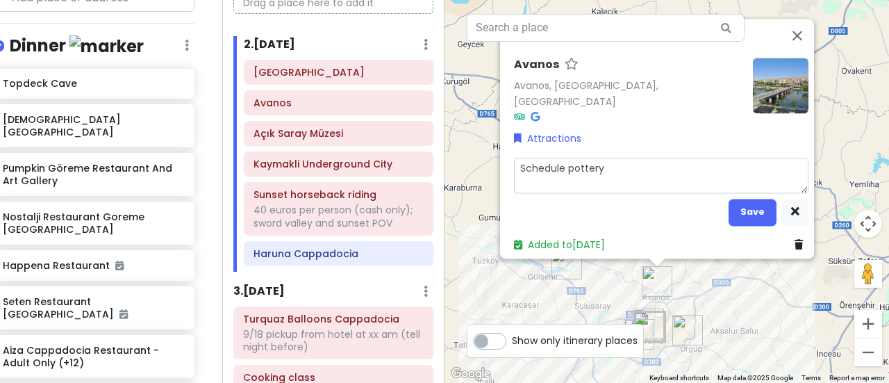
type textarea "Schedule pottery c"
type textarea "x"
type textarea "Schedule pottery cl"
type textarea "x"
type textarea "Schedule pottery cla"
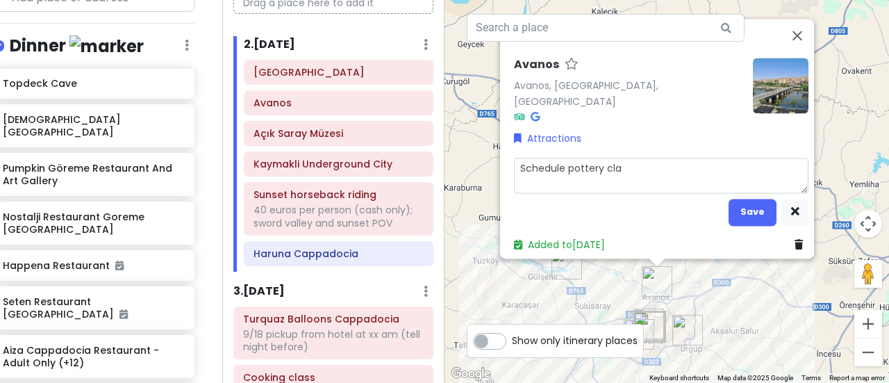
type textarea "x"
type textarea "Schedule pottery clas"
type textarea "x"
type textarea "Schedule pottery class"
type textarea "x"
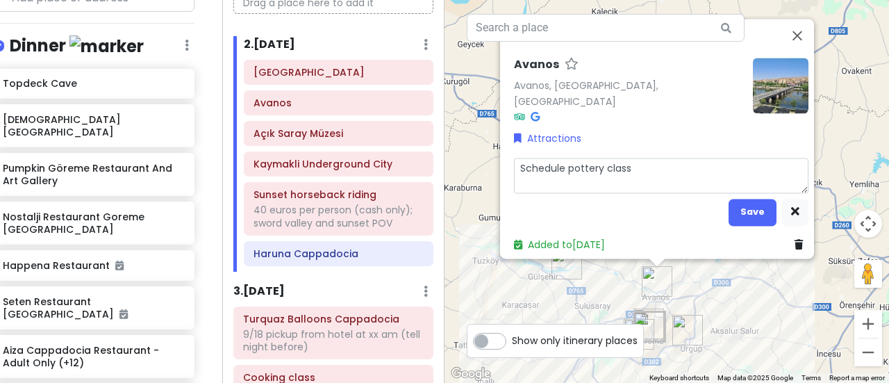
type textarea "Schedule pottery class:"
type textarea "x"
type textarea "Schedule pottery class: [URL][DOMAIN_NAME]"
type textarea "x"
type textarea "Schedule pottery class: [URL][DOMAIN_NAME];"
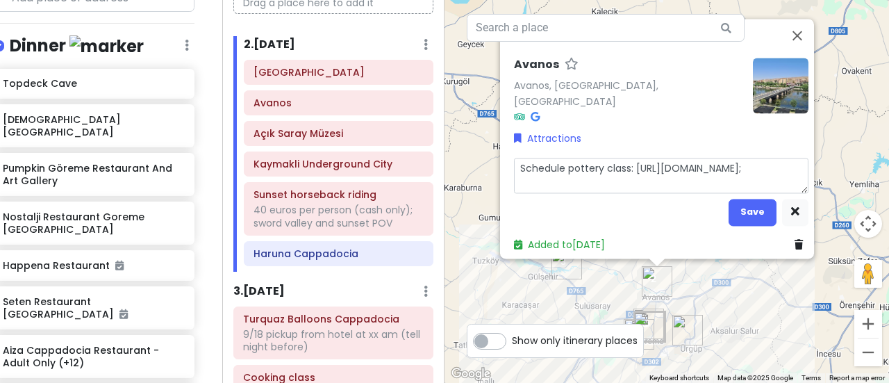
type textarea "x"
type textarea "Schedule pottery class: [URL][DOMAIN_NAME];"
type textarea "x"
type textarea "Schedule pottery class: [URL][DOMAIN_NAME]; t"
type textarea "x"
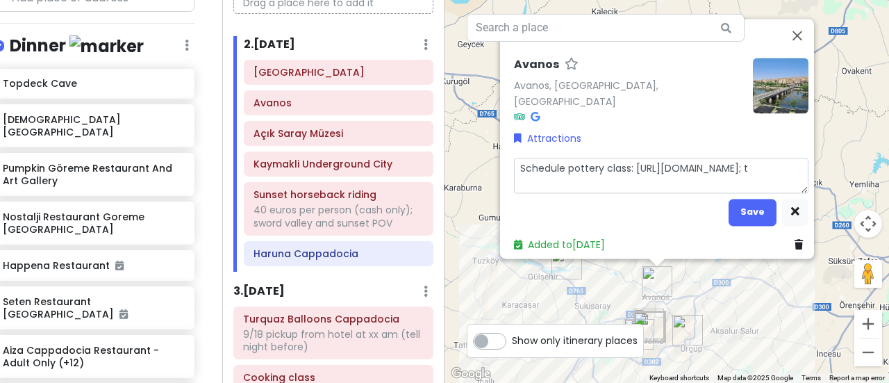
type textarea "Schedule pottery class: [URL][DOMAIN_NAME]; tc"
type textarea "x"
type textarea "Schedule pottery class: [URL][DOMAIN_NAME]; tch"
type textarea "x"
type textarea "Schedule pottery class: [URL][DOMAIN_NAME]; tche"
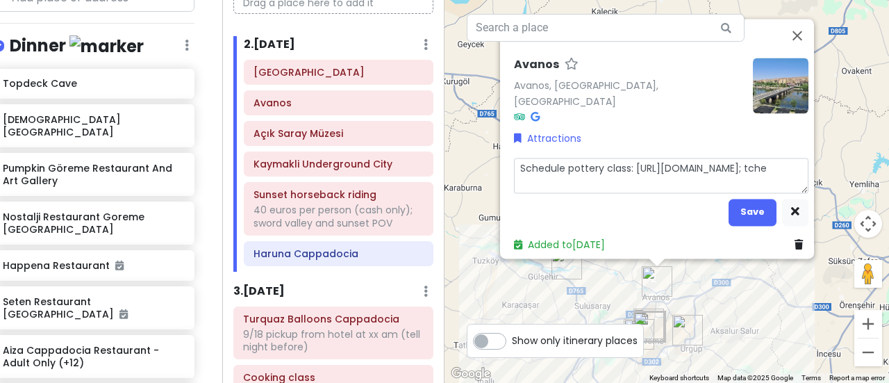
type textarea "x"
type textarea "Schedule pottery class: [URL][DOMAIN_NAME]; tcheck"
type textarea "x"
type textarea "Schedule pottery class: [URL][DOMAIN_NAME]; tcheck"
type textarea "x"
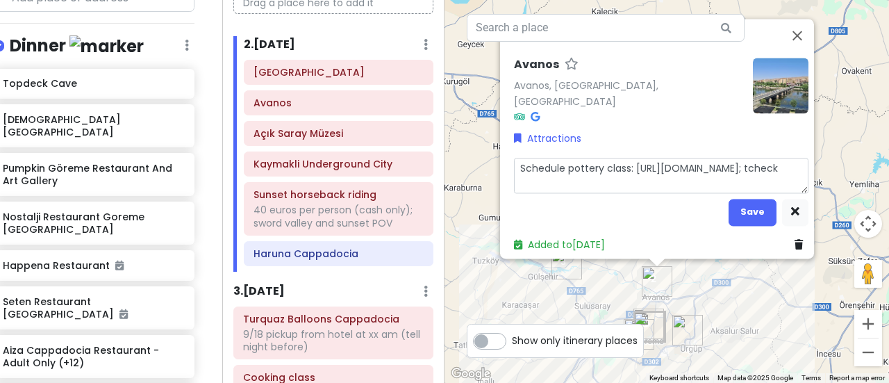
type textarea "Schedule pottery class: [URL][DOMAIN_NAME]; tcheck"
type textarea "x"
type textarea "Schedule pottery class: [URL][DOMAIN_NAME]; tchec"
type textarea "x"
type textarea "Schedule pottery class: [URL][DOMAIN_NAME]; tch"
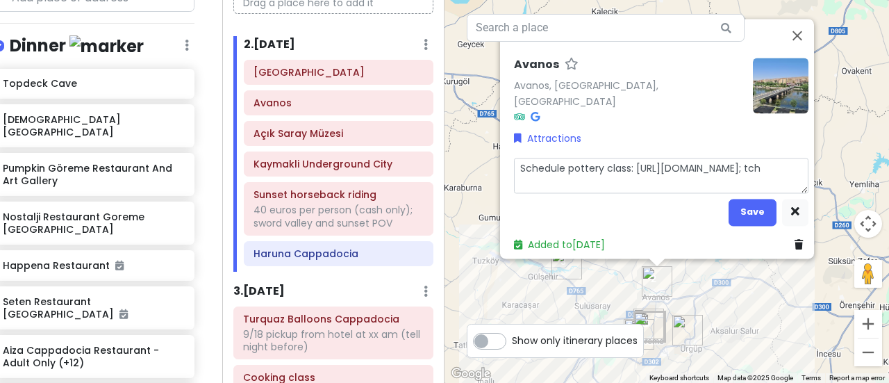
type textarea "x"
type textarea "Schedule pottery class: [URL][DOMAIN_NAME]; tc"
type textarea "x"
type textarea "Schedule pottery class: [URL][DOMAIN_NAME]; t"
type textarea "x"
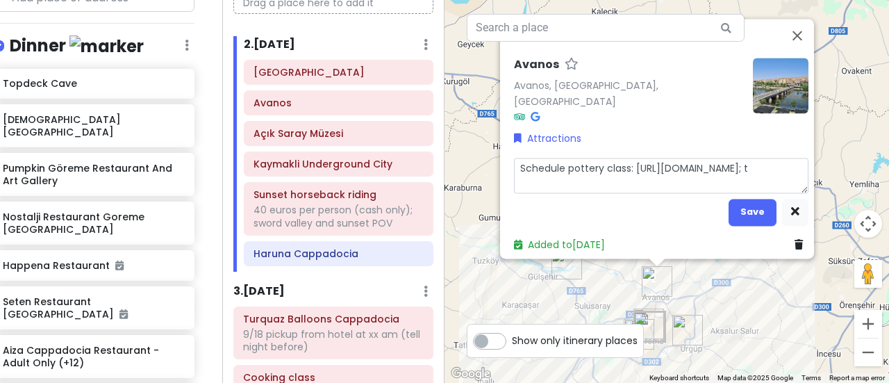
type textarea "Schedule pottery class: [URL][DOMAIN_NAME];"
type textarea "x"
type textarea "Schedule pottery class: [URL][DOMAIN_NAME]; c"
type textarea "x"
type textarea "Schedule pottery class: [URL][DOMAIN_NAME]; ch"
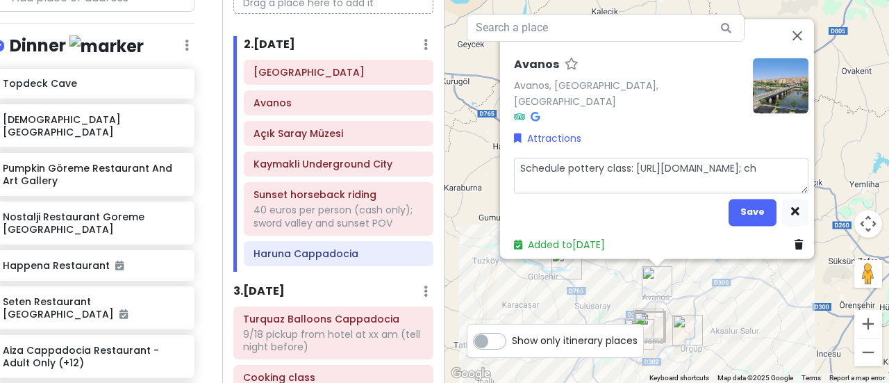
type textarea "x"
type textarea "Schedule pottery class: [URL][DOMAIN_NAME]; che"
type textarea "x"
type textarea "Schedule pottery class: [URL][DOMAIN_NAME]; chec"
type textarea "x"
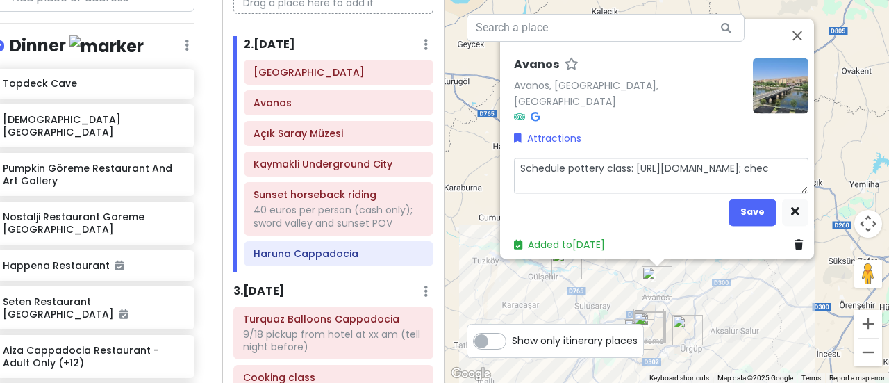
type textarea "Schedule pottery class: [URL][DOMAIN_NAME]; check"
type textarea "x"
type textarea "Schedule pottery class: [URL][DOMAIN_NAME]; check"
type textarea "x"
type textarea "Schedule pottery class: [URL][DOMAIN_NAME]; check o"
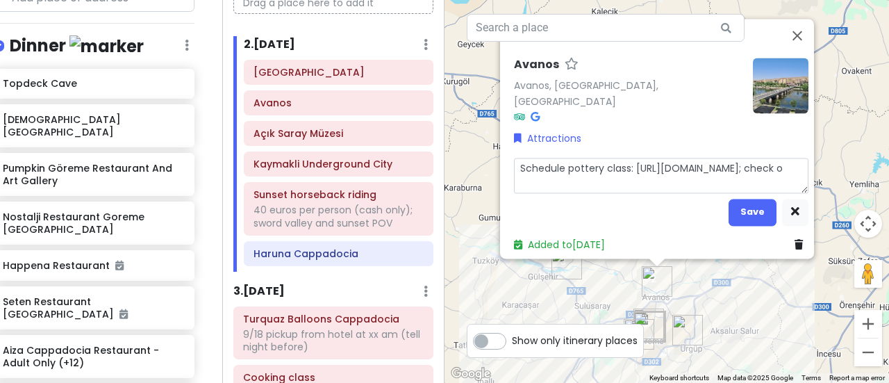
type textarea "x"
type textarea "Schedule pottery class: [URL][DOMAIN_NAME]; check ou"
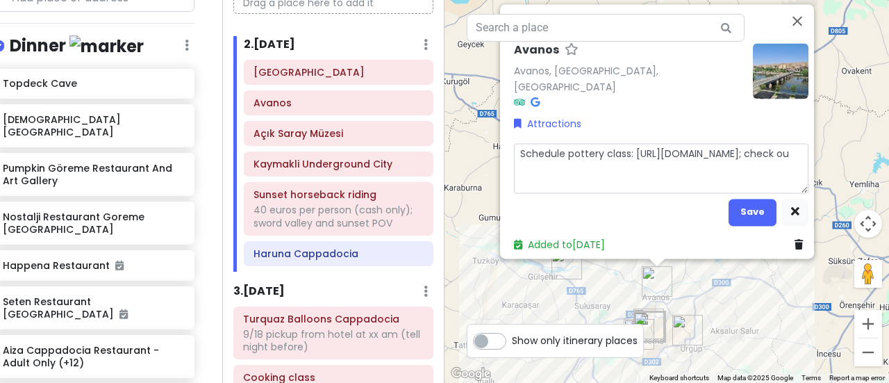
type textarea "x"
type textarea "Schedule pottery class: [URL][DOMAIN_NAME]; check out"
type textarea "x"
type textarea "Schedule pottery class: [URL][DOMAIN_NAME]; check out"
type textarea "x"
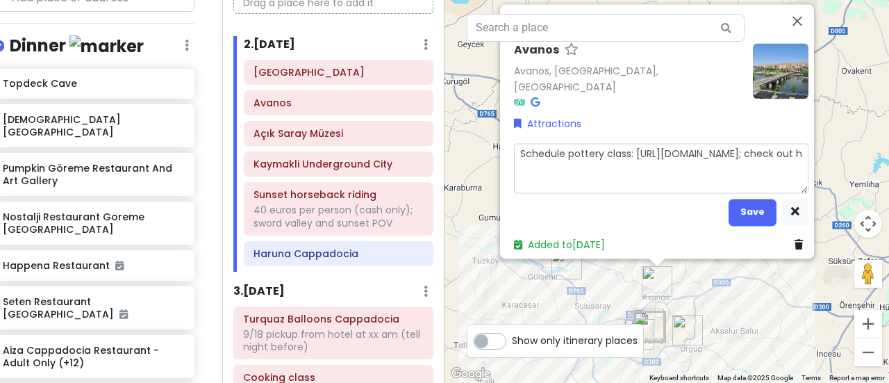
type textarea "Schedule pottery class: [URL][DOMAIN_NAME]; check out ha"
type textarea "x"
type textarea "Schedule pottery class: [URL][DOMAIN_NAME]; check out han"
type textarea "x"
type textarea "Schedule pottery class: [URL][DOMAIN_NAME]; check out hand"
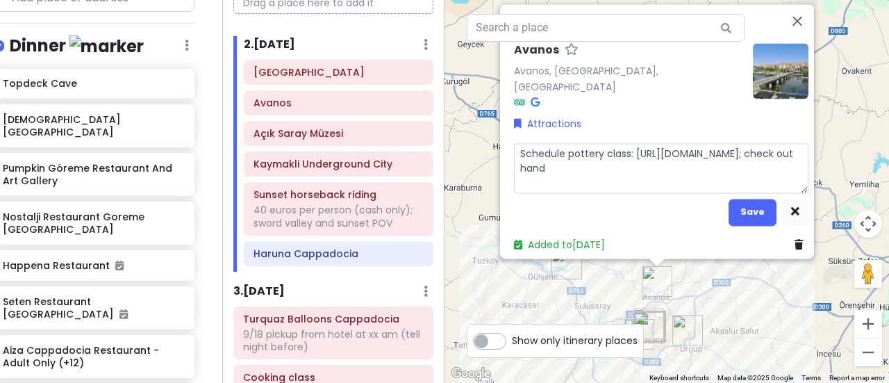
type textarea "x"
type textarea "Schedule pottery class: [URL][DOMAIN_NAME]; check out hand wo"
type textarea "x"
type textarea "Schedule pottery class: [URL][DOMAIN_NAME]; check out hand wov"
type textarea "x"
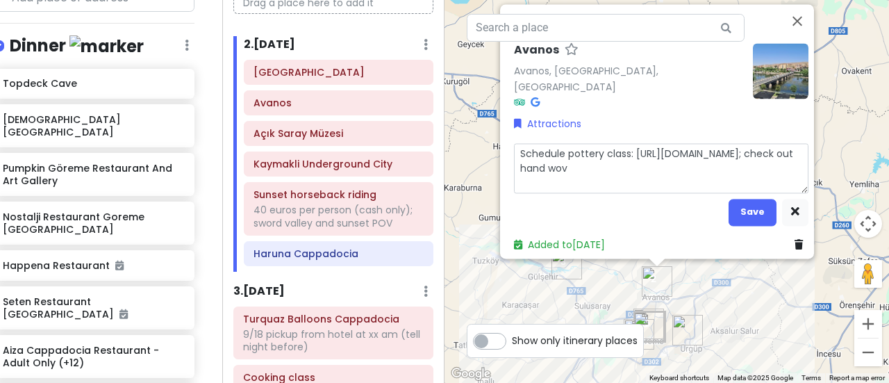
type textarea "Schedule pottery class: [URL][DOMAIN_NAME]; check out hand wove"
type textarea "x"
type textarea "Schedule pottery class: [URL][DOMAIN_NAME]; check out hand woven"
type textarea "x"
type textarea "Schedule pottery class: [URL][DOMAIN_NAME]; check out hand woven"
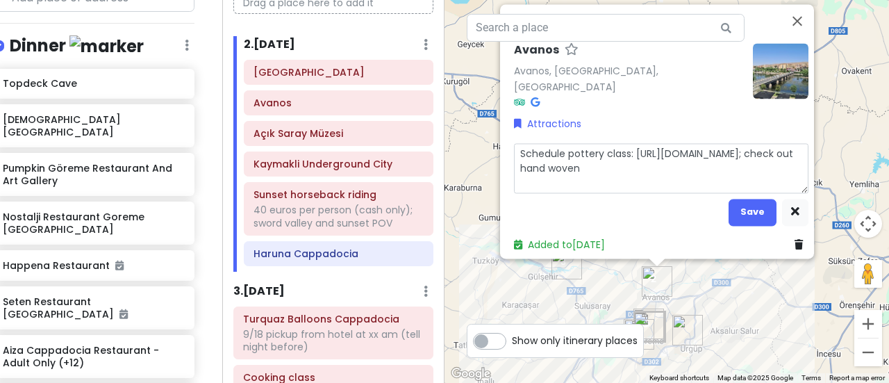
type textarea "x"
type textarea "Schedule pottery class: [URL][DOMAIN_NAME]; check out hand woven c"
type textarea "x"
type textarea "Schedule pottery class: [URL][DOMAIN_NAME]; check out hand woven ca"
type textarea "x"
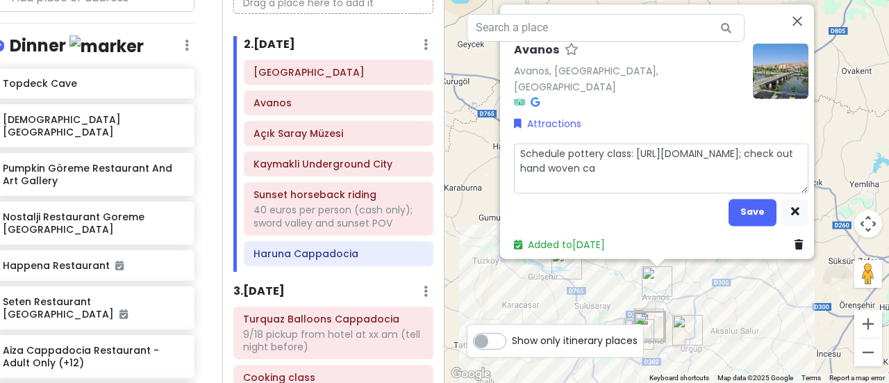
type textarea "Schedule pottery class: [URL][DOMAIN_NAME]; check out hand woven car"
type textarea "x"
type textarea "Schedule pottery class: [URL][DOMAIN_NAME]; check out hand woven carp"
type textarea "x"
type textarea "Schedule pottery class: [URL][DOMAIN_NAME]; check out hand woven carpe"
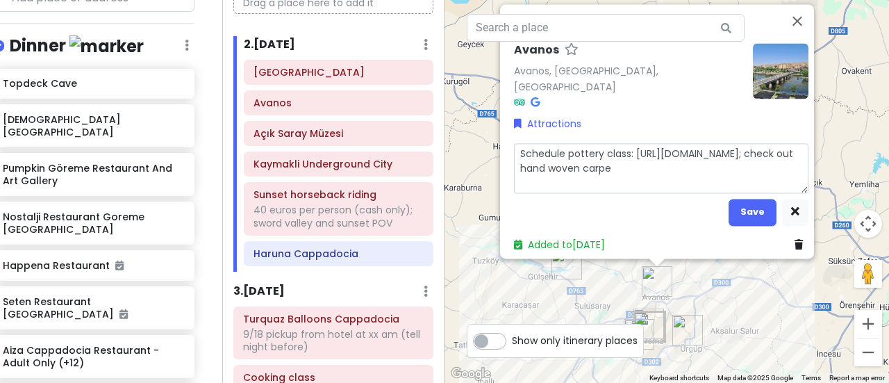
type textarea "x"
type textarea "Schedule pottery class: [URL][DOMAIN_NAME]; check out hand woven carpet"
type textarea "x"
type textarea "Schedule pottery class: [URL][DOMAIN_NAME]; check out hand woven carpets"
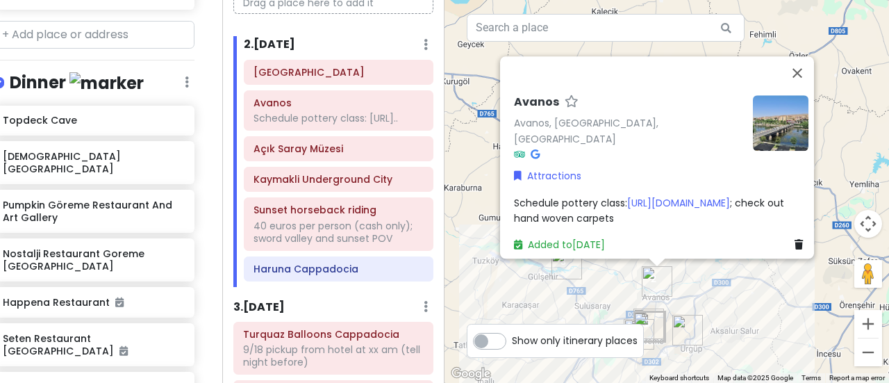
scroll to position [1062, 19]
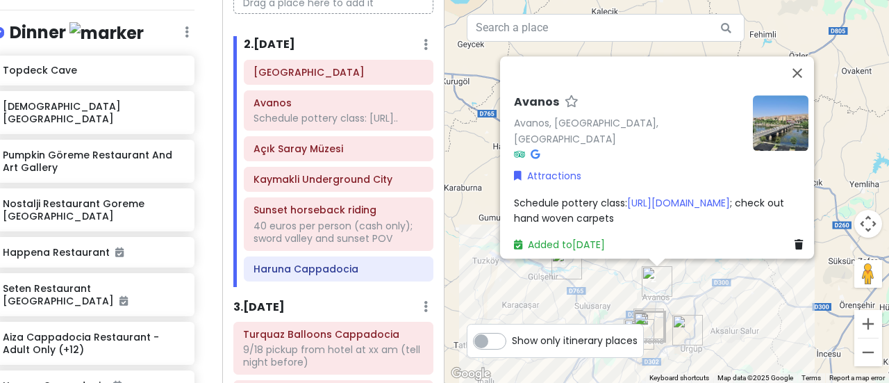
click at [634, 195] on div "Schedule pottery class: [URL][DOMAIN_NAME] ; check out hand woven carpets" at bounding box center [661, 210] width 295 height 31
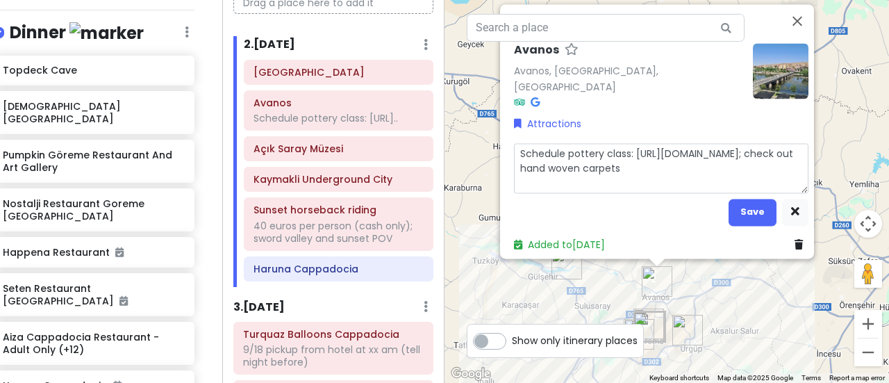
click at [657, 174] on textarea "Schedule pottery class: [URL][DOMAIN_NAME]; check out hand woven carpets" at bounding box center [661, 168] width 295 height 50
type textarea "x"
type textarea "Schedule pottery class: [URL][DOMAIN_NAME]; check out hand woven carpets;"
type textarea "x"
type textarea "Schedule pottery class: [URL][DOMAIN_NAME]; check out hand woven carpets;"
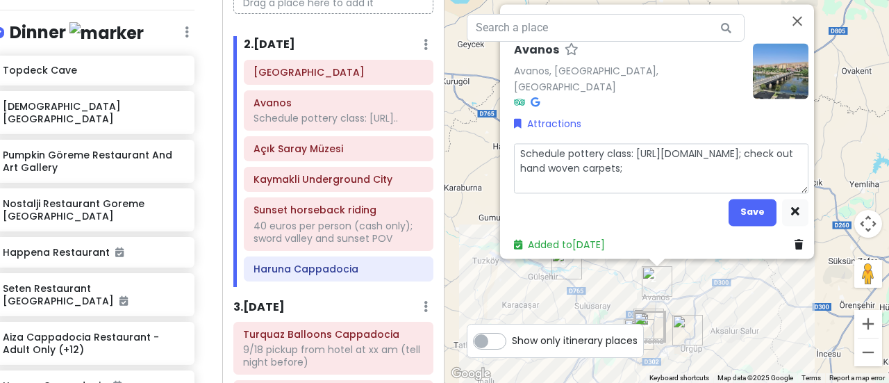
type textarea "x"
type textarea "Schedule pottery class: [URL][DOMAIN_NAME]; check out hand woven carpets;"
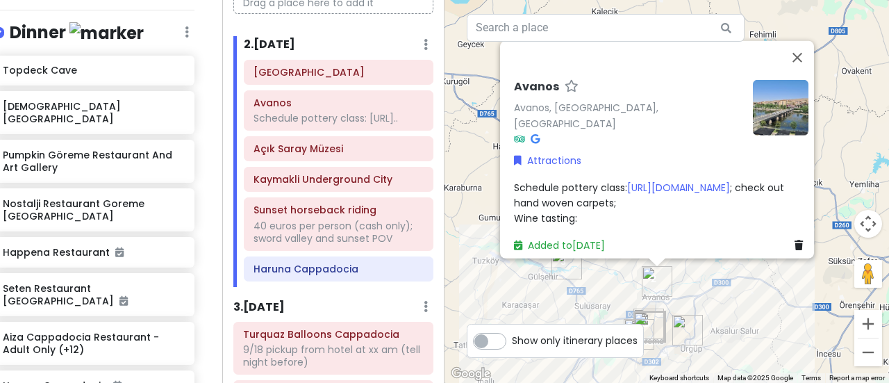
click at [572, 207] on div "Schedule pottery class: [URL][DOMAIN_NAME] ; check out hand woven carpets; Wine…" at bounding box center [661, 202] width 295 height 47
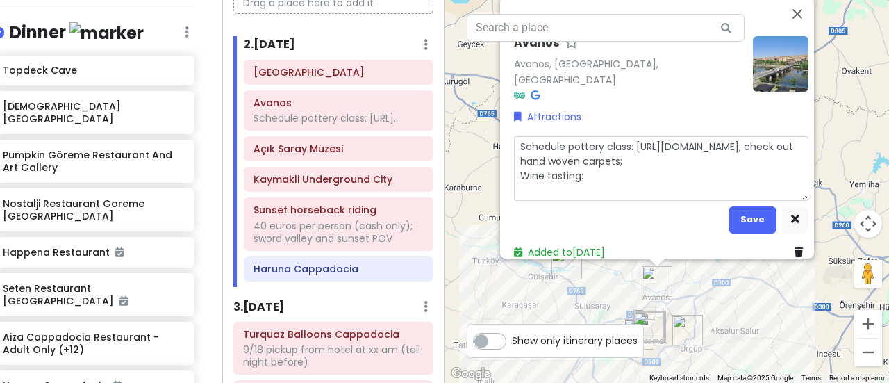
click at [589, 177] on textarea "Schedule pottery class: [URL][DOMAIN_NAME]; check out hand woven carpets; Wine …" at bounding box center [661, 167] width 295 height 65
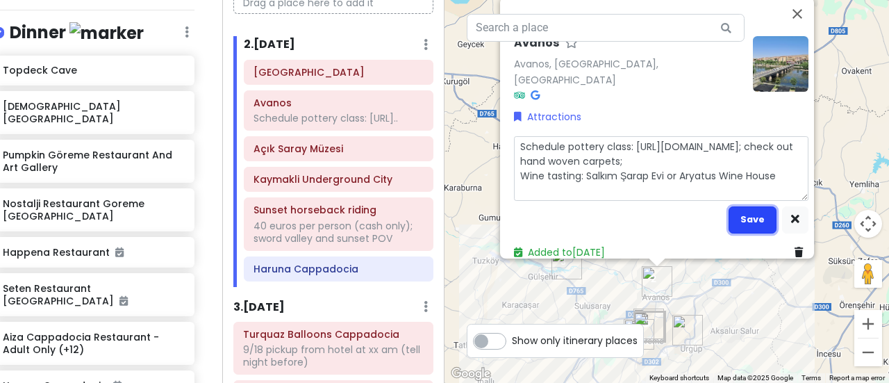
click at [741, 219] on button "Save" at bounding box center [753, 219] width 48 height 27
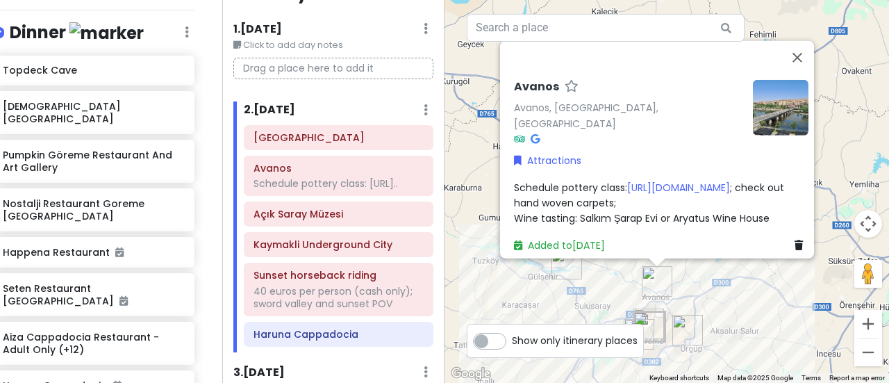
scroll to position [36, 0]
click at [349, 222] on div "Açık Saray Müzesi" at bounding box center [339, 212] width 170 height 19
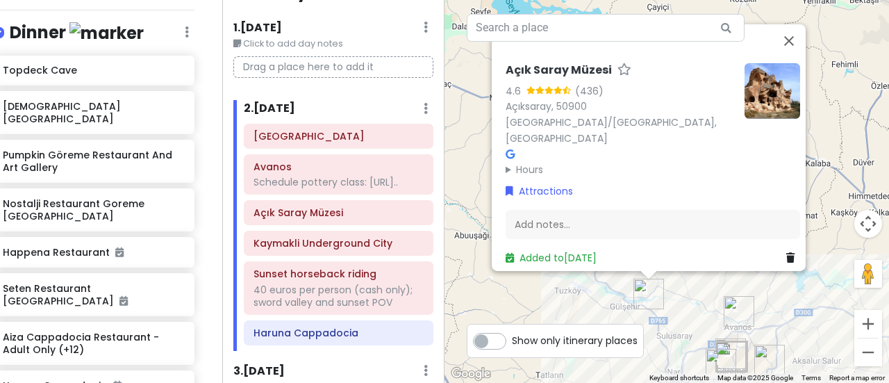
click at [766, 110] on img at bounding box center [773, 91] width 56 height 56
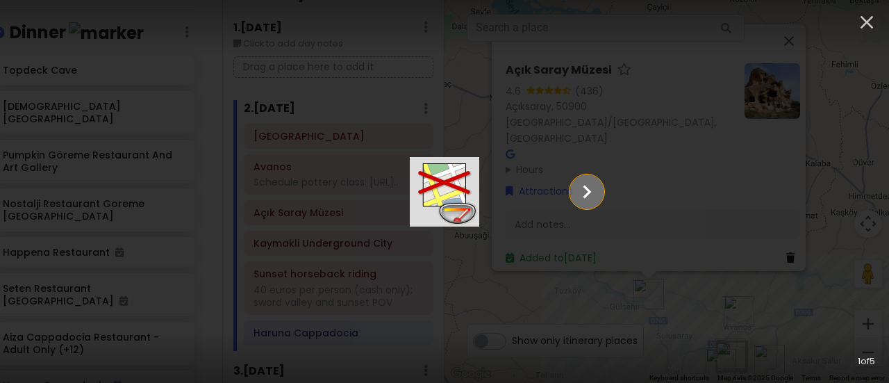
click at [600, 191] on icon "Show slide 2 of 5" at bounding box center [587, 191] width 26 height 33
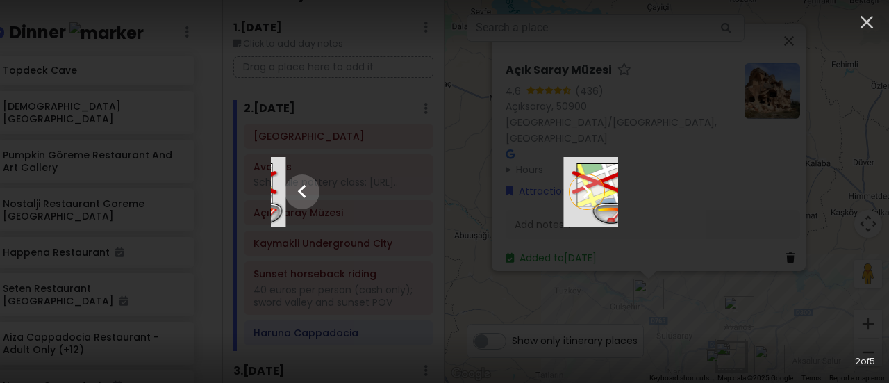
click at [600, 191] on icon "Show slide 3 of 5" at bounding box center [587, 191] width 26 height 33
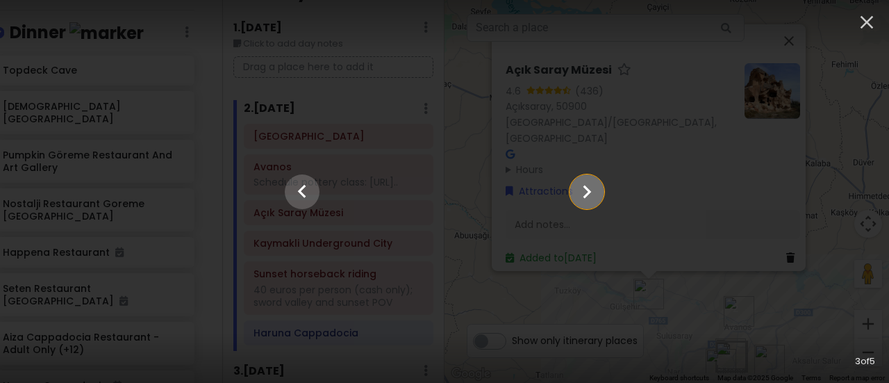
click at [600, 191] on icon "Show slide 4 of 5" at bounding box center [587, 191] width 26 height 33
click at [600, 191] on icon "Show slide 5 of 5" at bounding box center [587, 191] width 26 height 33
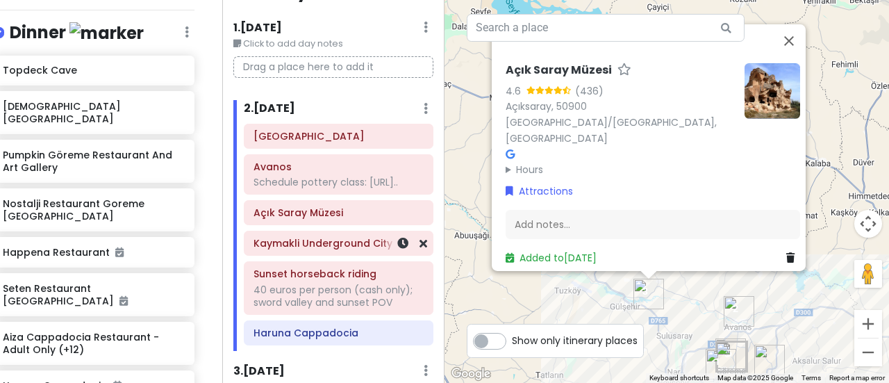
click at [279, 255] on div "Kaymakli Underground City" at bounding box center [339, 243] width 188 height 24
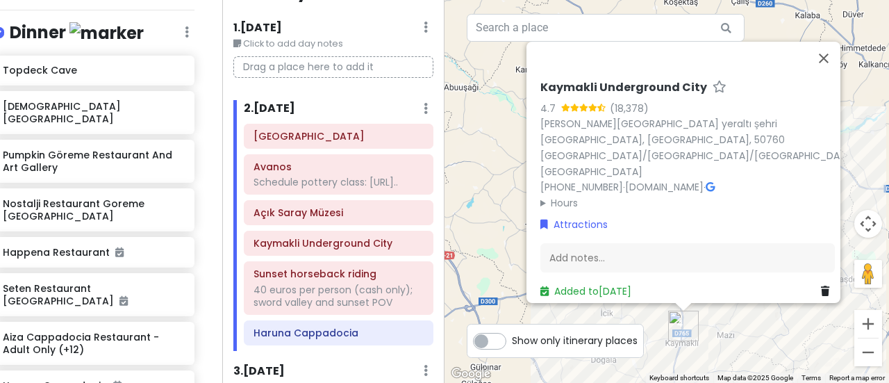
click at [870, 117] on img at bounding box center [898, 109] width 56 height 56
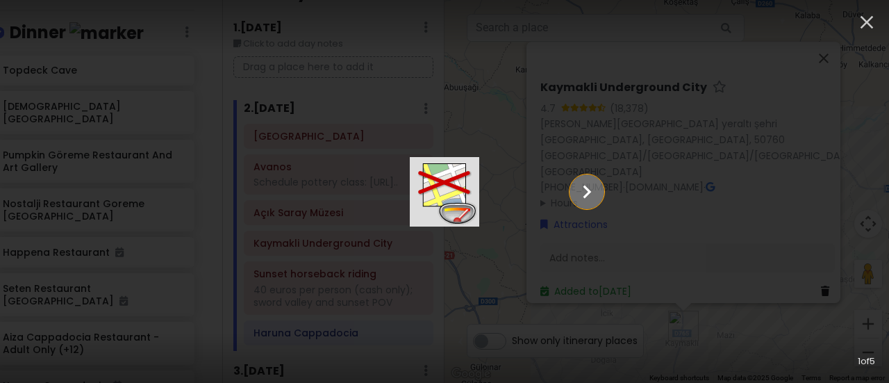
click at [600, 193] on icon "Show slide 2 of 5" at bounding box center [587, 191] width 26 height 33
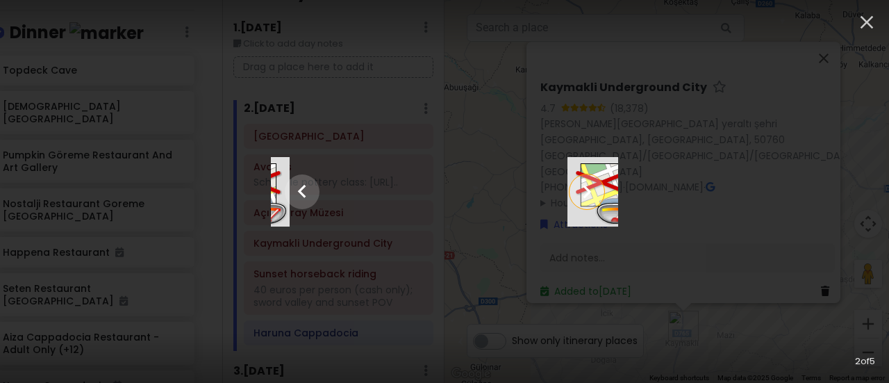
click at [600, 193] on icon "Show slide 3 of 5" at bounding box center [587, 191] width 26 height 33
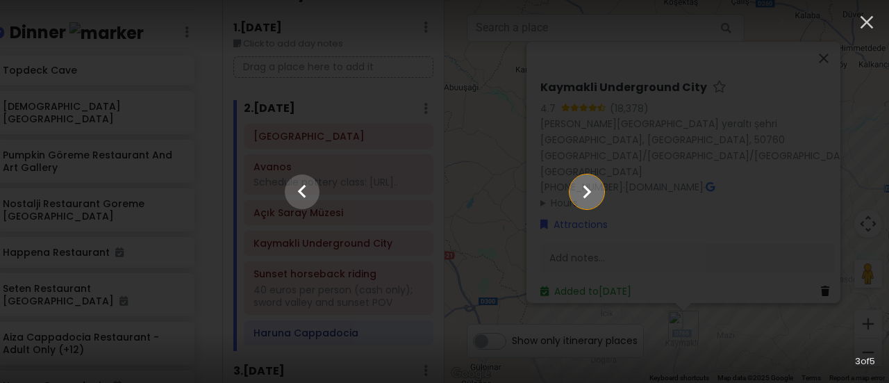
click at [600, 193] on icon "Show slide 4 of 5" at bounding box center [587, 191] width 26 height 33
click at [600, 193] on icon "Show slide 5 of 5" at bounding box center [587, 191] width 26 height 33
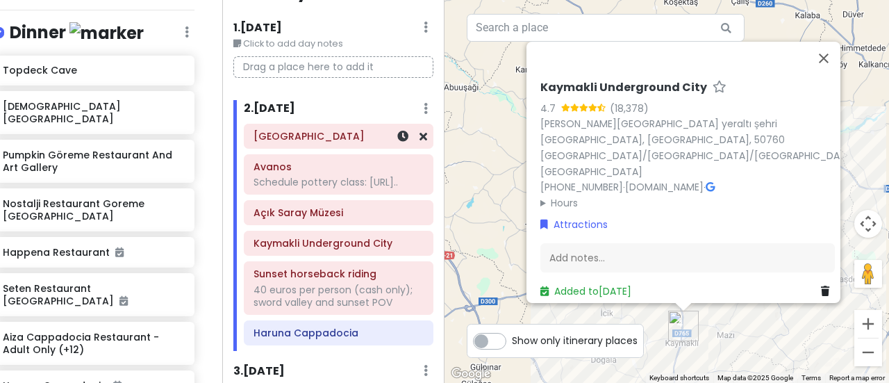
click at [334, 140] on h6 "[GEOGRAPHIC_DATA]" at bounding box center [339, 136] width 170 height 13
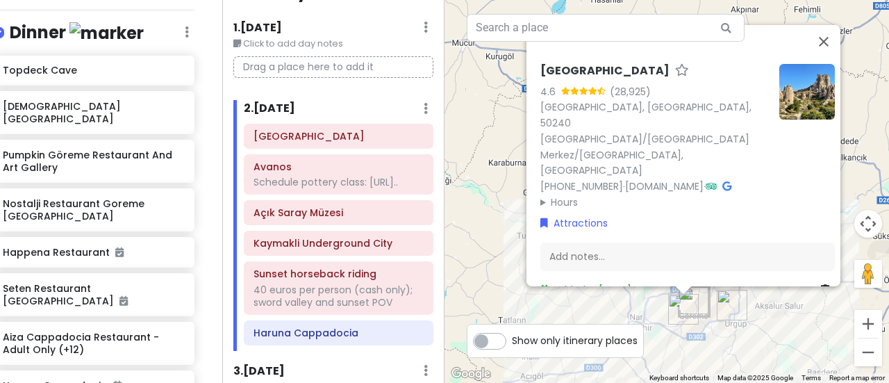
click at [791, 119] on img at bounding box center [808, 92] width 56 height 56
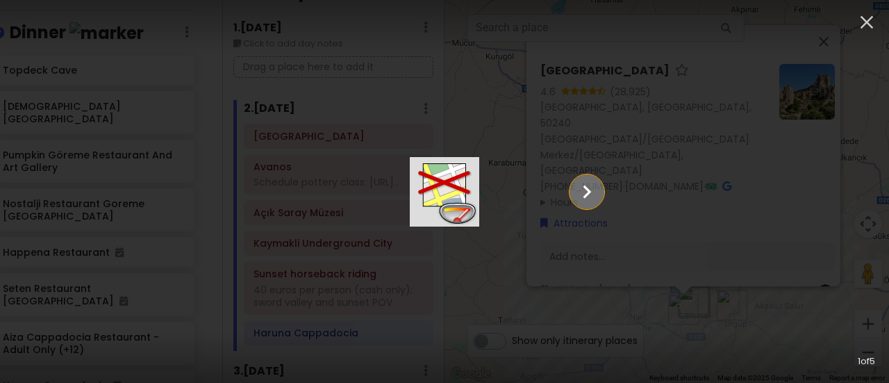
click at [600, 190] on icon "Show slide 2 of 5" at bounding box center [587, 191] width 26 height 33
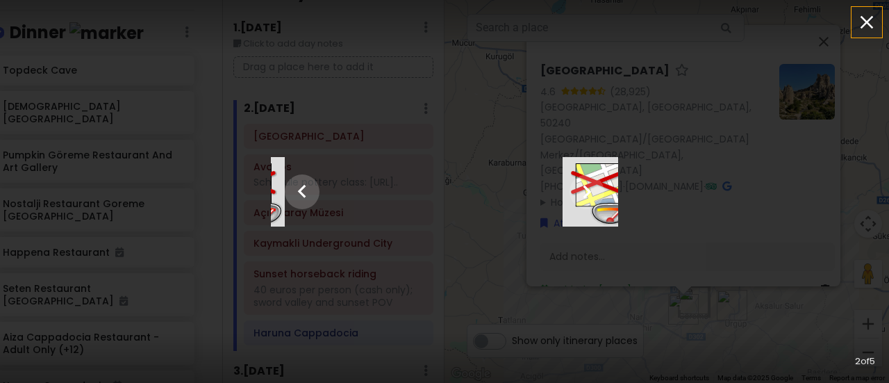
click at [863, 24] on icon "button" at bounding box center [867, 22] width 22 height 22
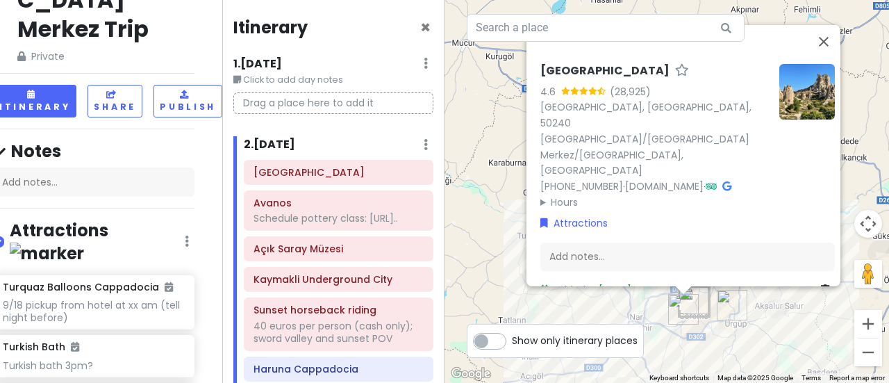
scroll to position [0, 19]
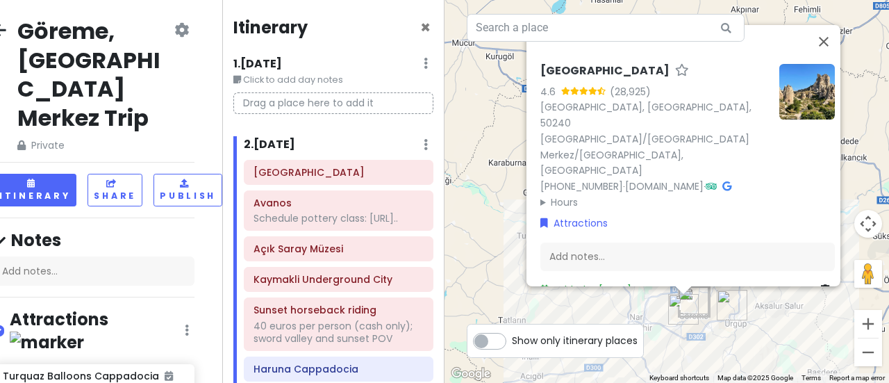
click at [0, 30] on icon at bounding box center [-1, 29] width 13 height 11
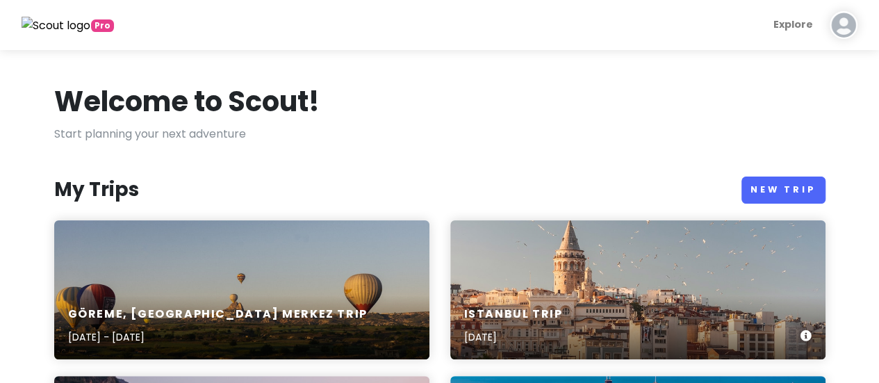
click at [552, 269] on div "Istanbul Trip [DATE]" at bounding box center [637, 289] width 375 height 139
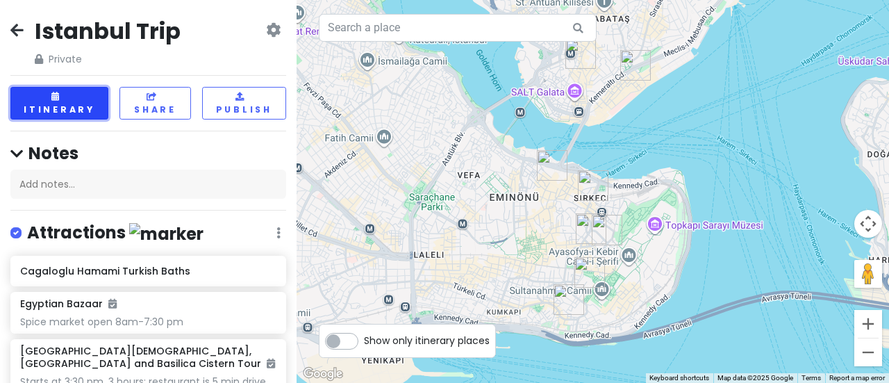
click at [36, 101] on button "Itinerary" at bounding box center [59, 103] width 98 height 33
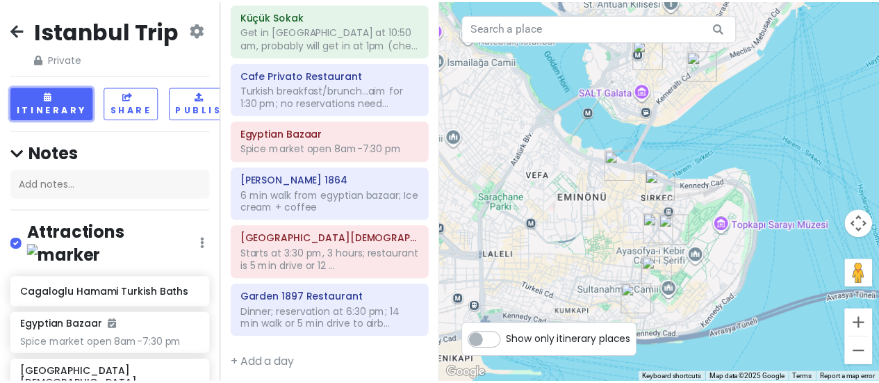
scroll to position [92, 0]
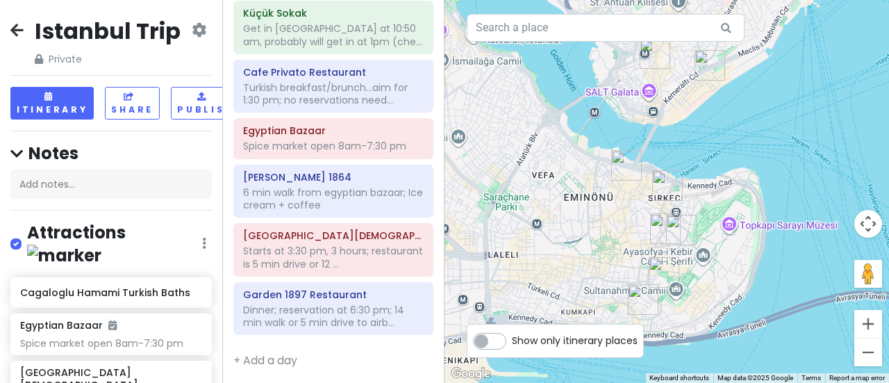
click at [13, 31] on icon at bounding box center [16, 29] width 13 height 11
